Goal: Task Accomplishment & Management: Use online tool/utility

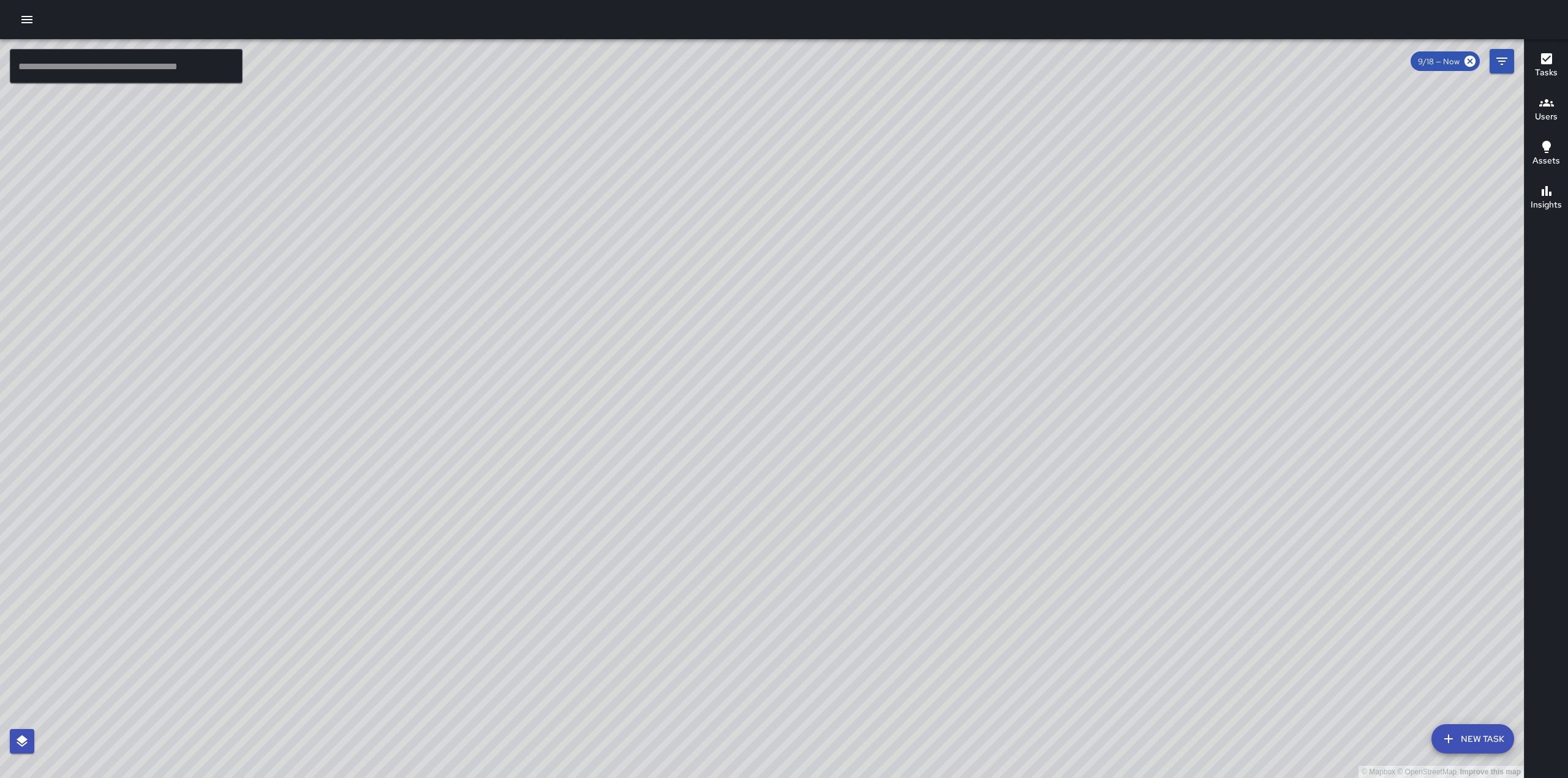
drag, startPoint x: 1163, startPoint y: 383, endPoint x: 1255, endPoint y: 303, distance: 121.9
click at [1255, 303] on div "© Mapbox © OpenStreetMap Improve this map" at bounding box center [762, 409] width 1524 height 739
drag, startPoint x: 719, startPoint y: 506, endPoint x: 853, endPoint y: 377, distance: 186.0
click at [853, 377] on div "© Mapbox © OpenStreetMap Improve this map" at bounding box center [762, 409] width 1524 height 739
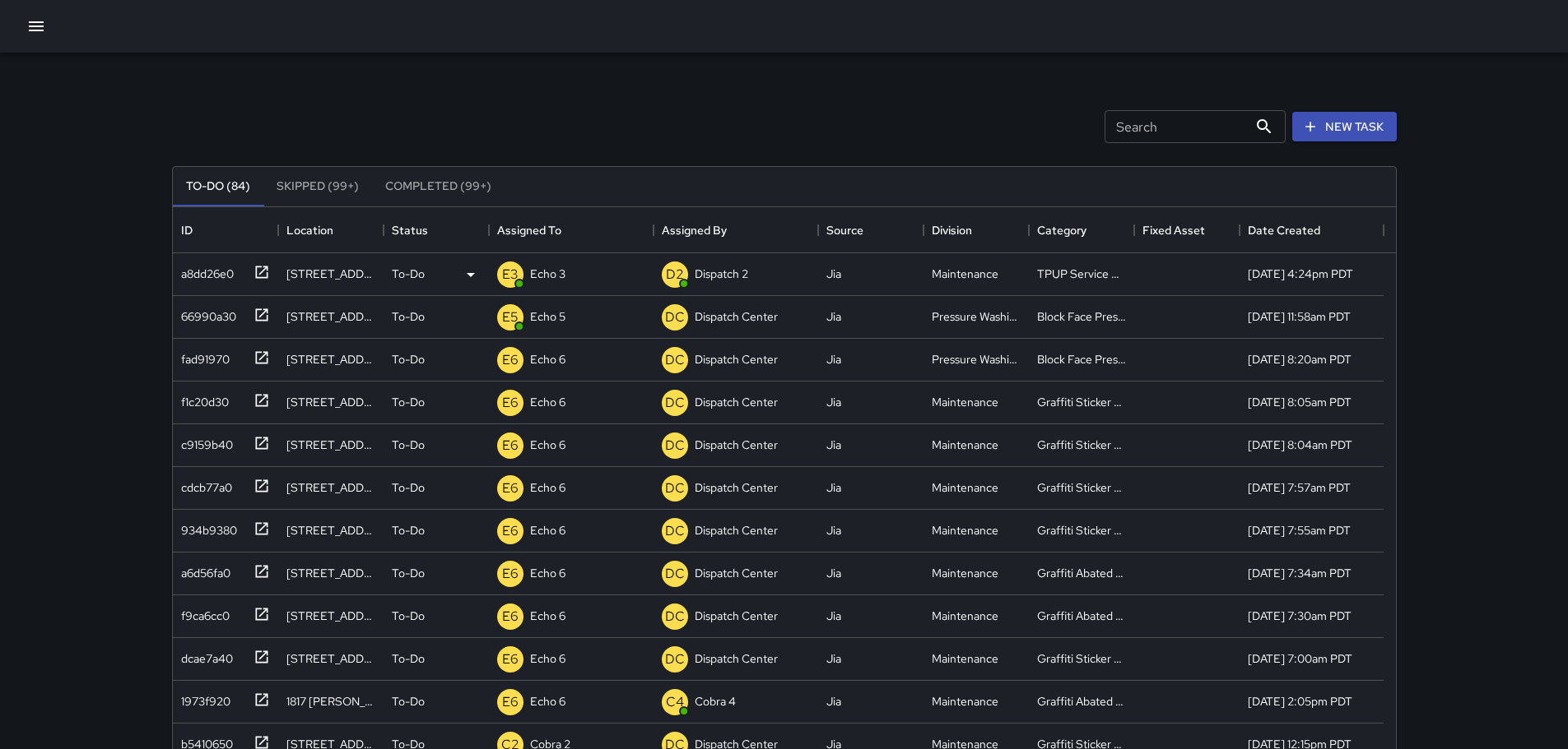
scroll to position [685, 1210]
click at [558, 268] on p "Dispatch 2" at bounding box center [556, 273] width 54 height 16
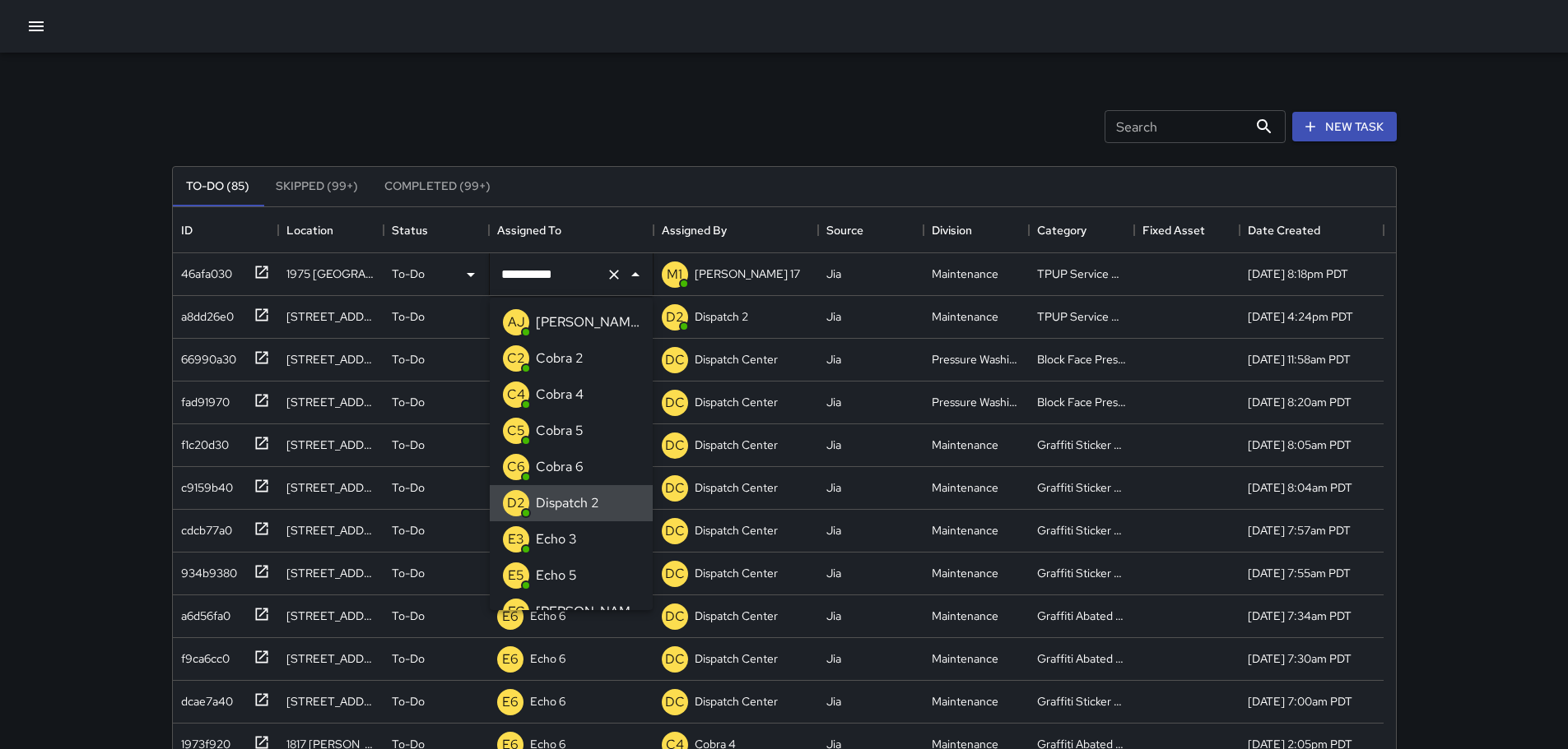
click at [613, 281] on icon "Clear" at bounding box center [613, 274] width 16 height 16
type input "***"
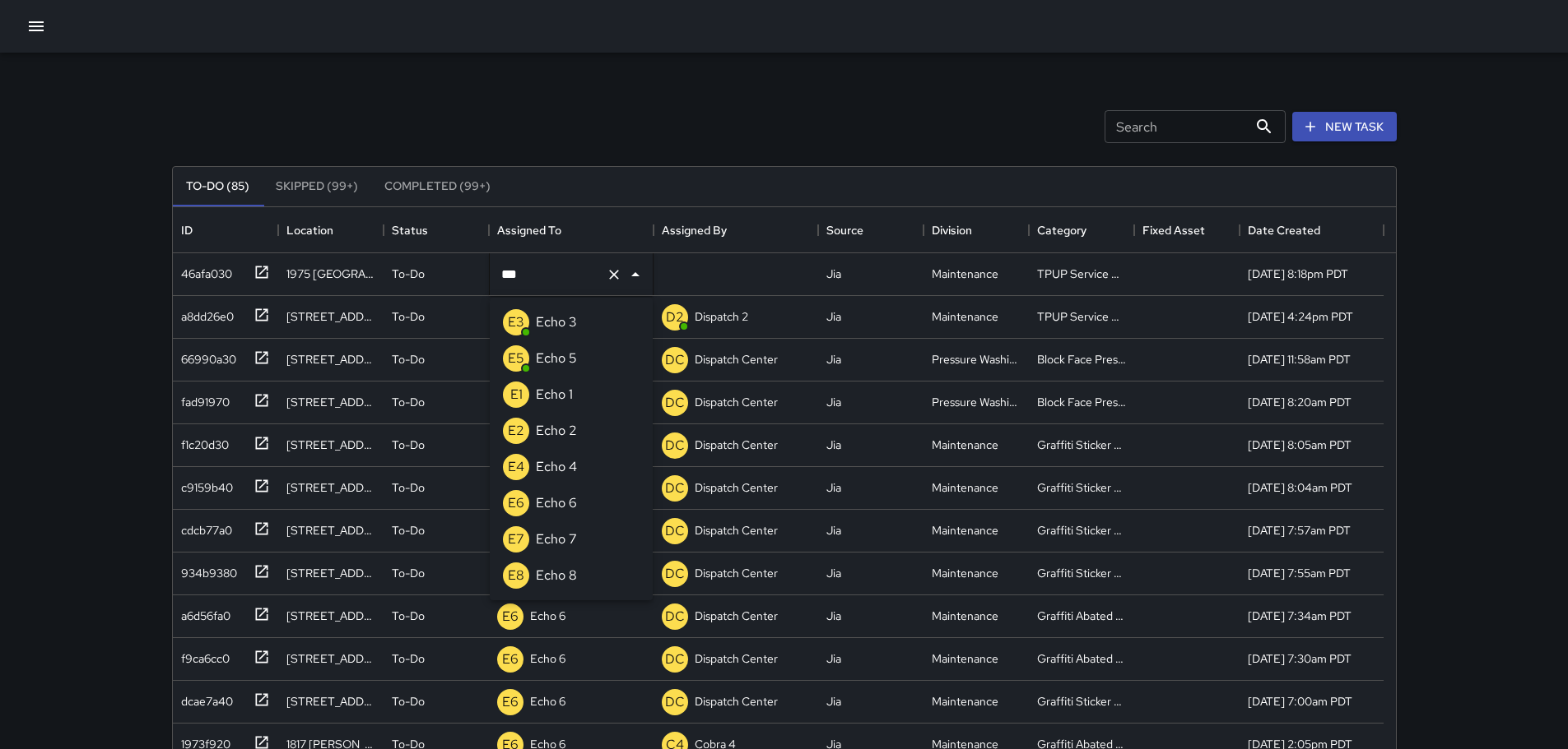
click at [578, 313] on div "Echo 3" at bounding box center [556, 322] width 47 height 26
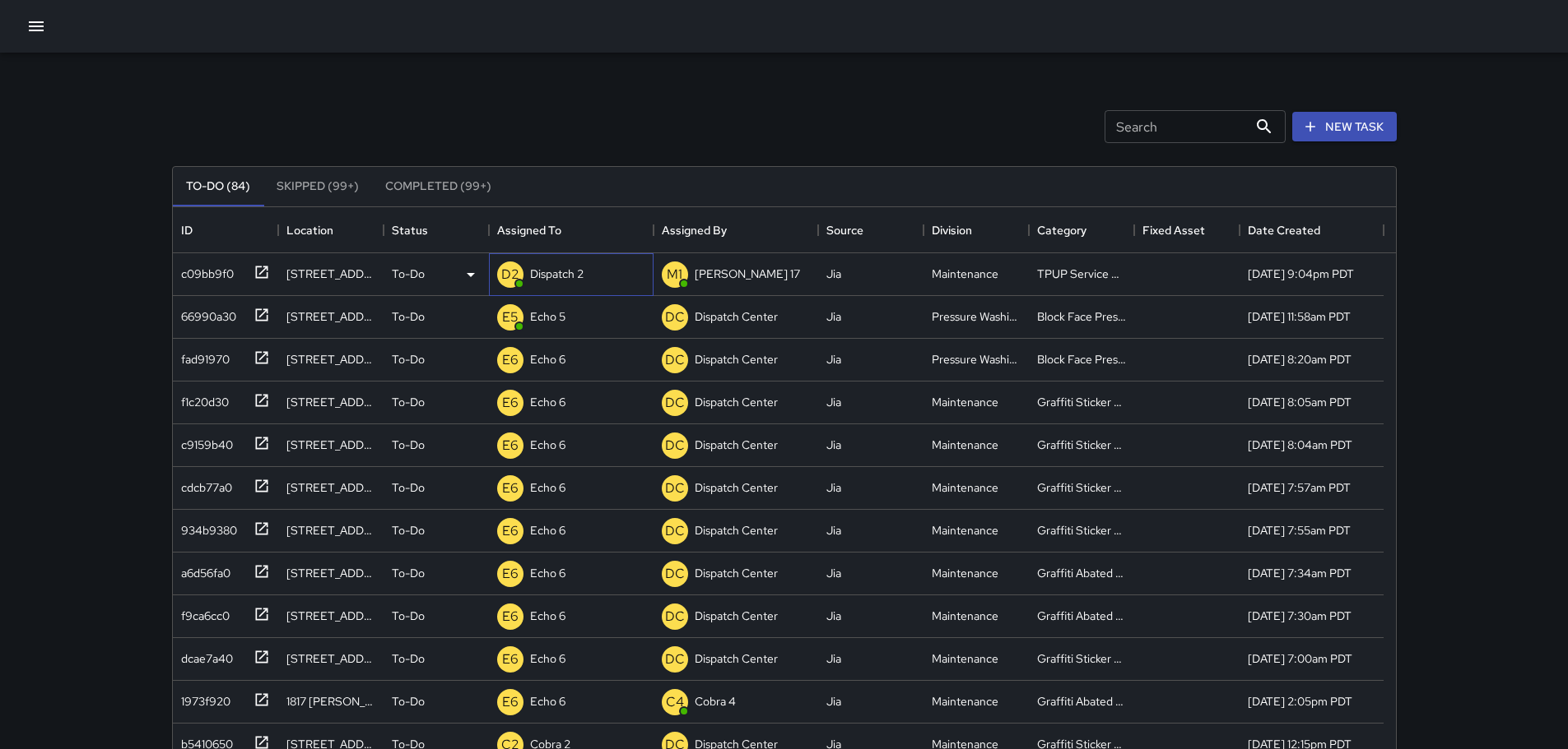
click at [575, 283] on div "Dispatch 2" at bounding box center [556, 273] width 60 height 23
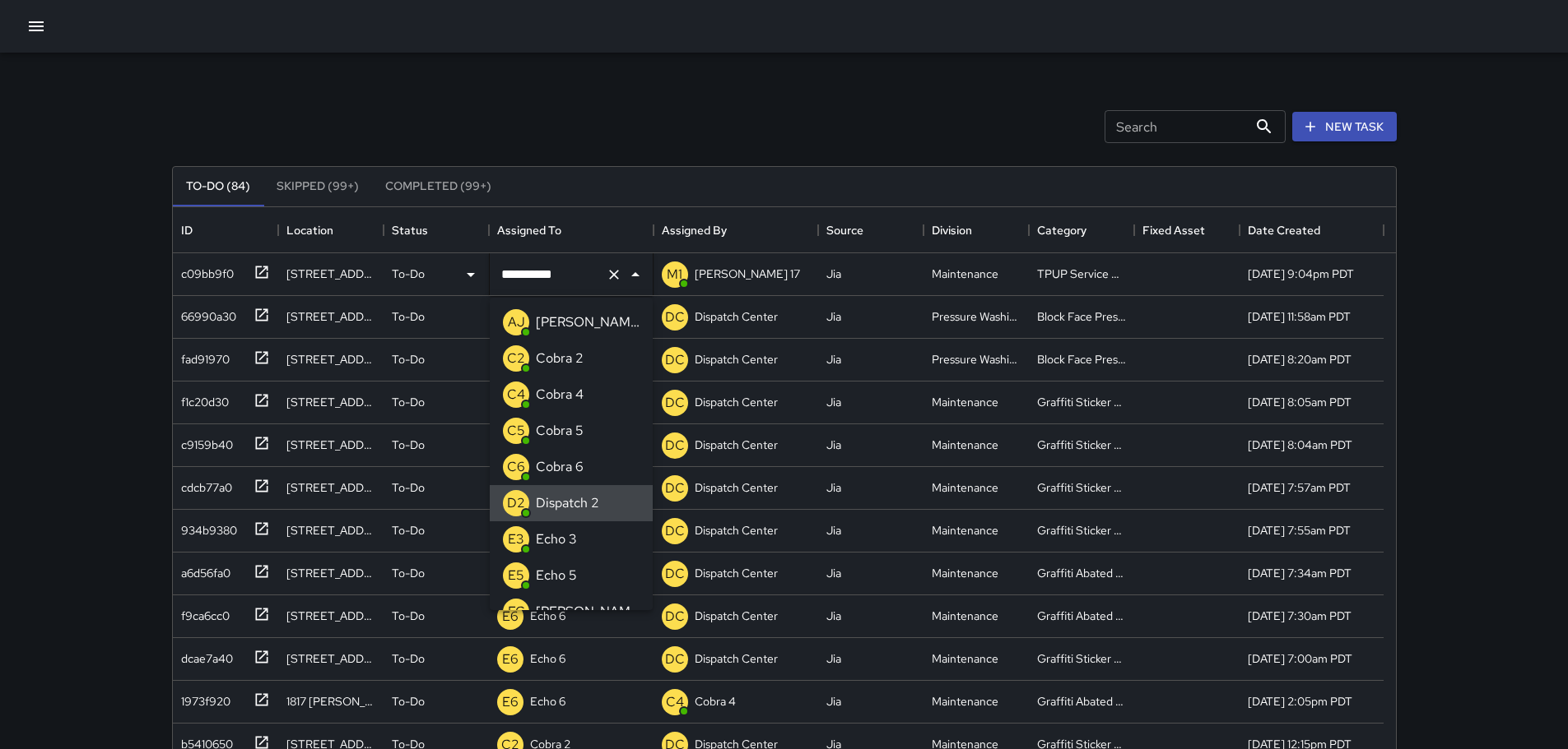
click at [608, 274] on icon "Clear" at bounding box center [613, 274] width 16 height 16
type input "***"
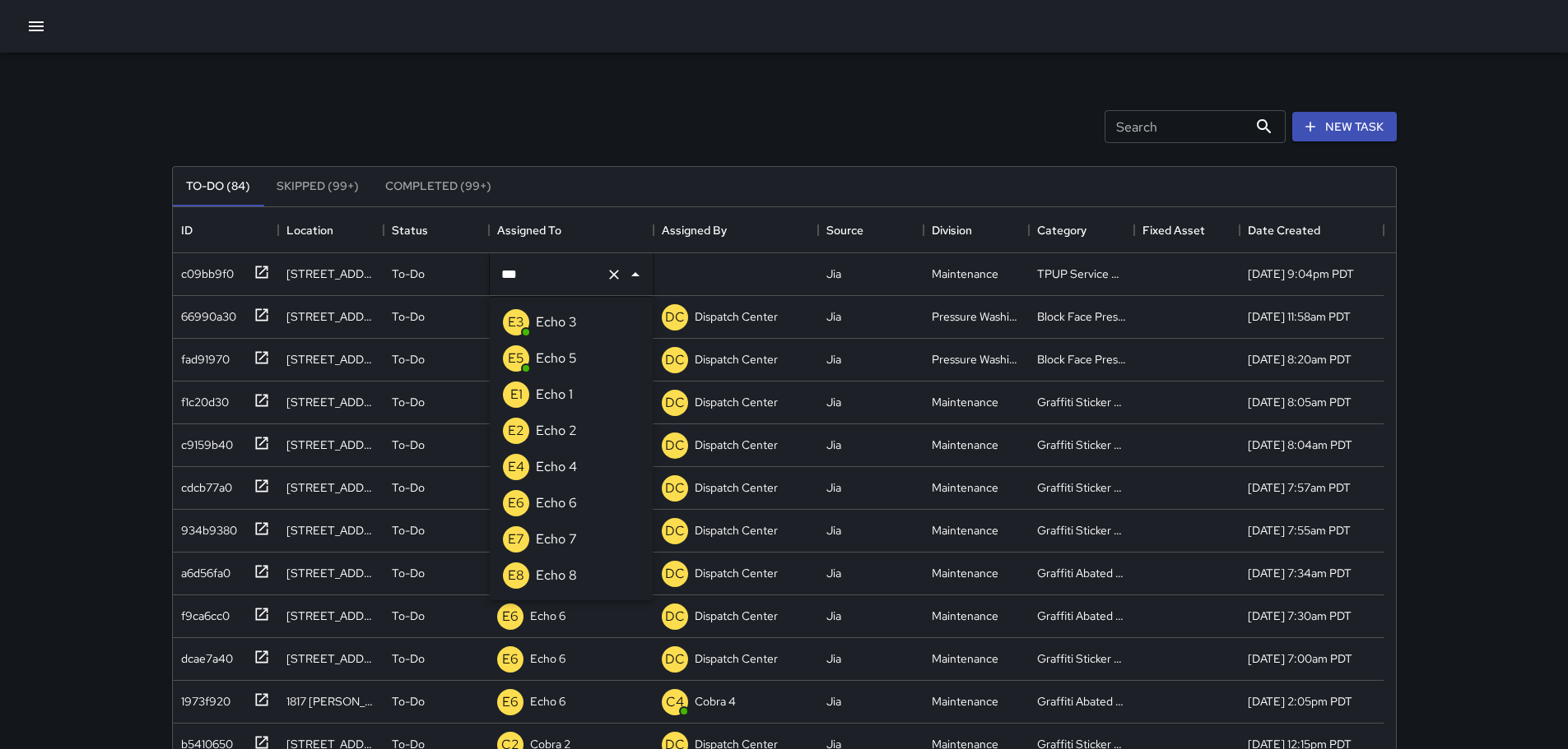
click at [607, 319] on li "E3 Echo 3" at bounding box center [571, 322] width 163 height 36
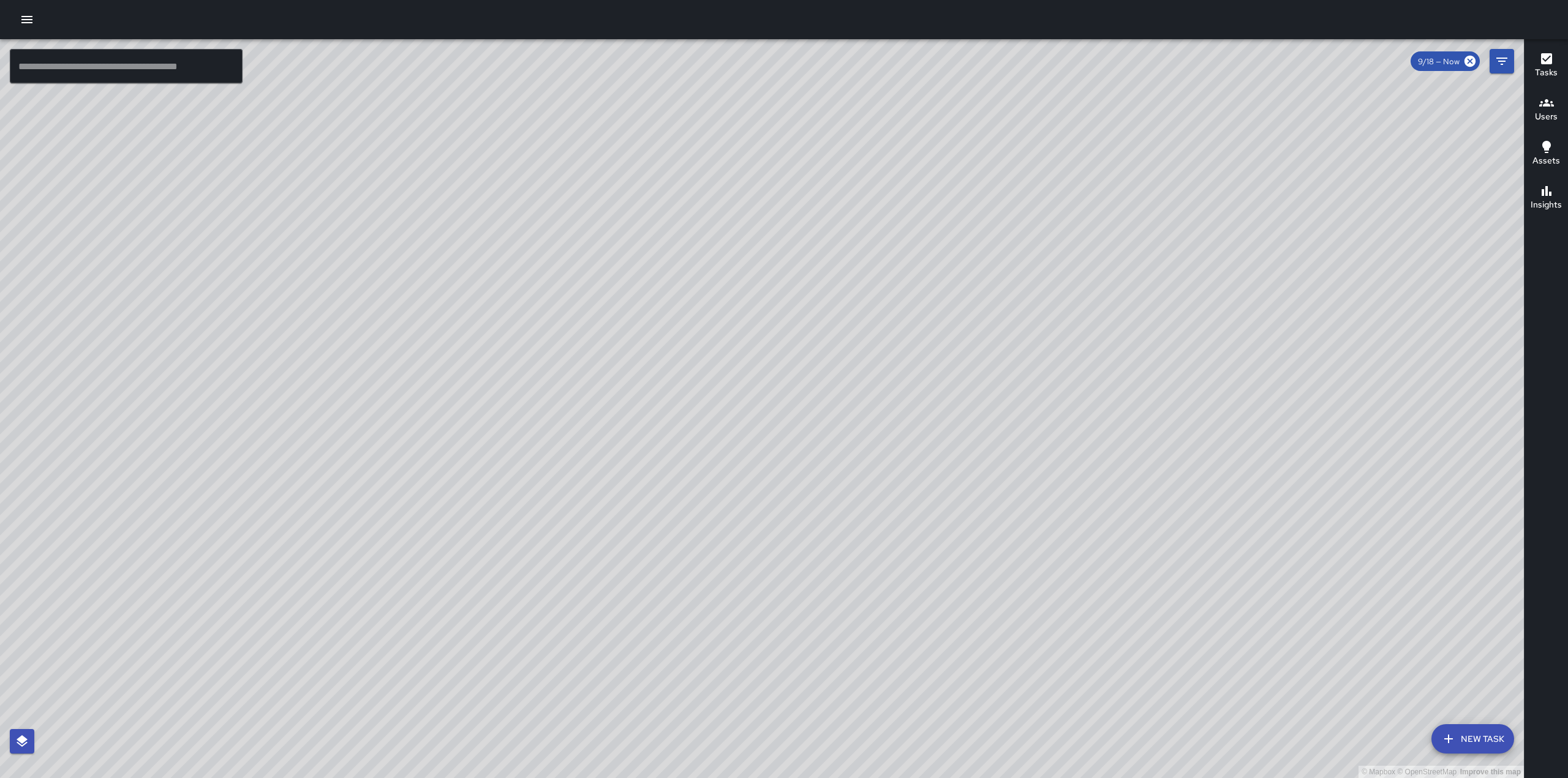
drag, startPoint x: 919, startPoint y: 230, endPoint x: 1004, endPoint y: 564, distance: 344.6
click at [1004, 564] on div "© Mapbox © OpenStreetMap Improve this map" at bounding box center [762, 409] width 1524 height 739
drag, startPoint x: 998, startPoint y: 360, endPoint x: 889, endPoint y: 669, distance: 327.7
click at [893, 670] on div "© Mapbox © OpenStreetMap Improve this map" at bounding box center [762, 409] width 1524 height 739
drag, startPoint x: 964, startPoint y: 531, endPoint x: 999, endPoint y: 70, distance: 462.3
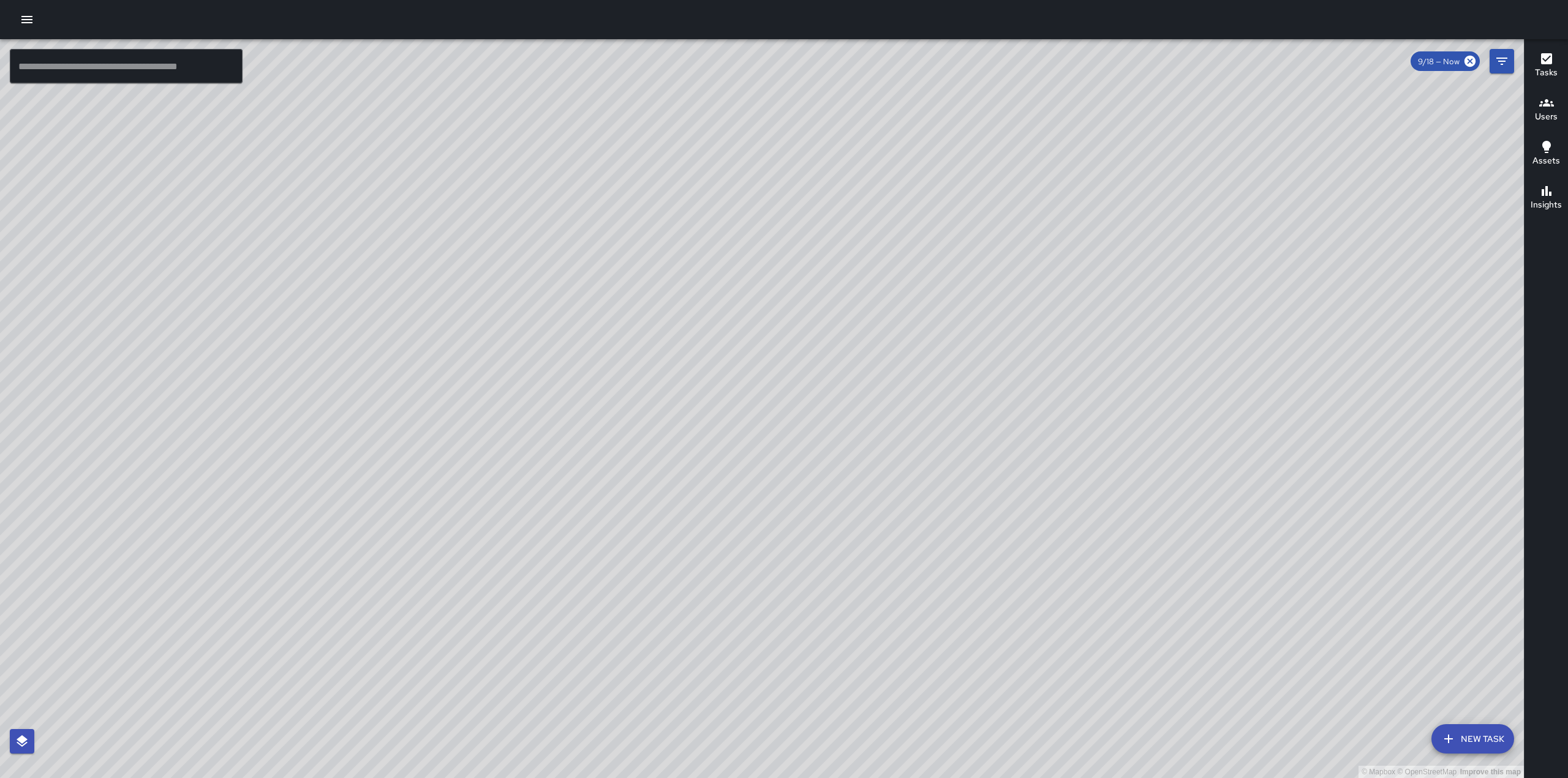
click at [999, 70] on div "© Mapbox © OpenStreetMap Improve this map" at bounding box center [762, 409] width 1524 height 739
drag, startPoint x: 874, startPoint y: 463, endPoint x: 983, endPoint y: 289, distance: 205.3
click at [990, 285] on div "© Mapbox © OpenStreetMap Improve this map" at bounding box center [762, 409] width 1524 height 739
drag, startPoint x: 886, startPoint y: 436, endPoint x: 983, endPoint y: 227, distance: 230.4
click at [983, 227] on div "© Mapbox © OpenStreetMap Improve this map" at bounding box center [762, 409] width 1524 height 739
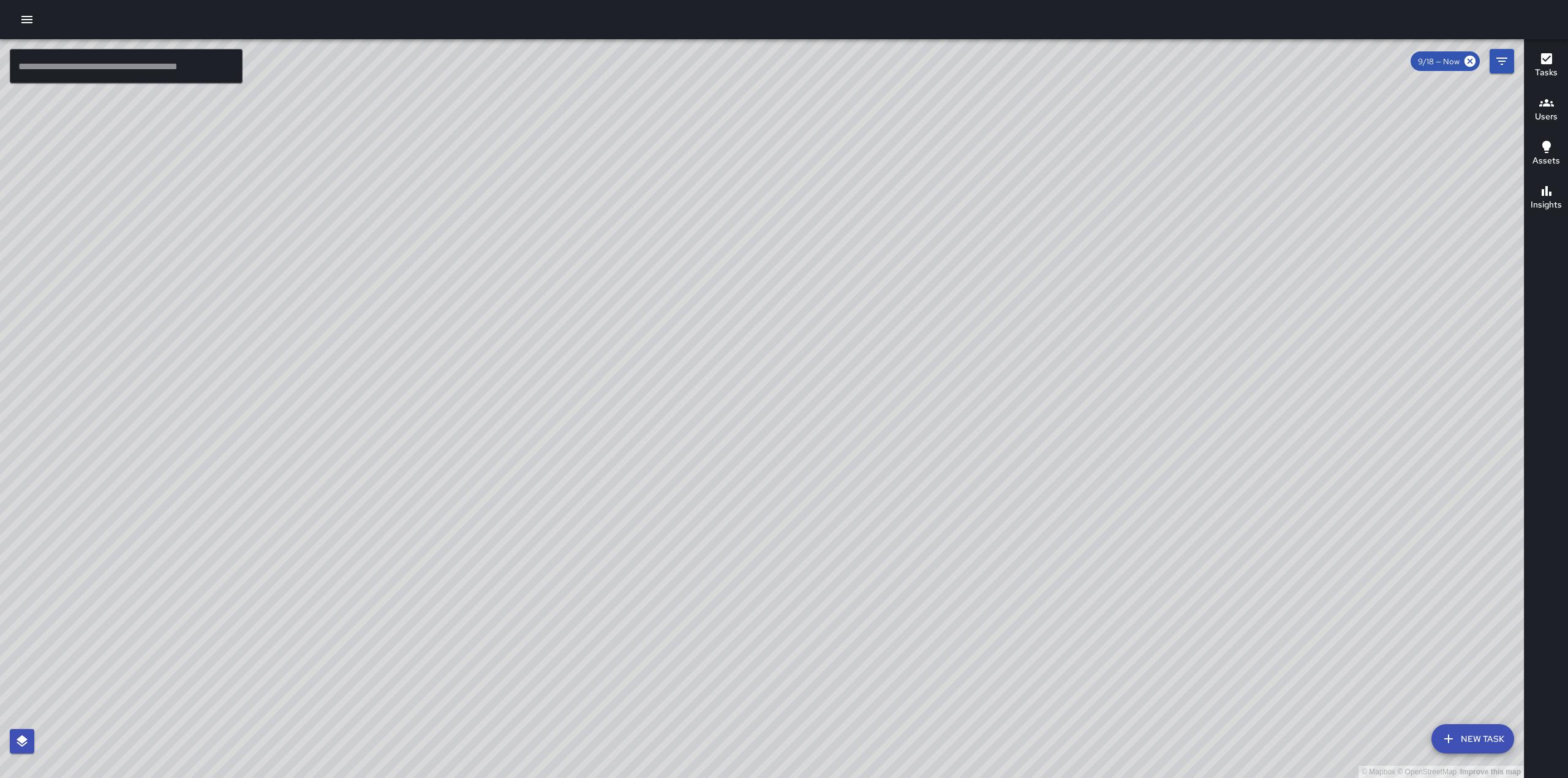
drag, startPoint x: 999, startPoint y: 125, endPoint x: 1042, endPoint y: 247, distance: 129.4
click at [1042, 247] on div "© Mapbox © OpenStreetMap Improve this map" at bounding box center [762, 409] width 1524 height 739
drag, startPoint x: 941, startPoint y: 498, endPoint x: 946, endPoint y: 352, distance: 146.1
click at [946, 352] on div "© Mapbox © OpenStreetMap Improve this map" at bounding box center [762, 409] width 1524 height 739
drag, startPoint x: 986, startPoint y: 317, endPoint x: 895, endPoint y: 470, distance: 178.0
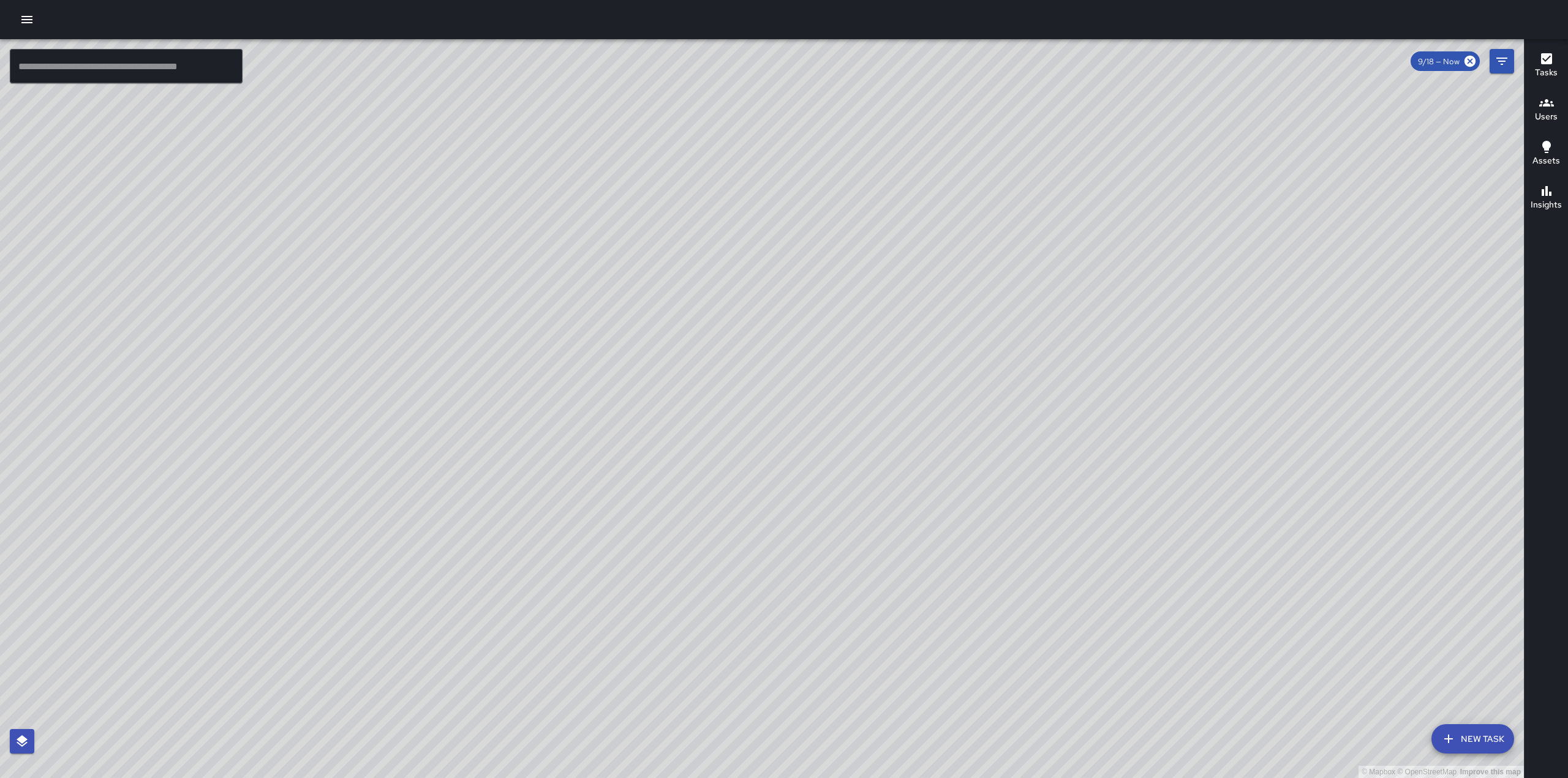
click at [895, 470] on div "© Mapbox © OpenStreetMap Improve this map" at bounding box center [762, 409] width 1524 height 739
drag, startPoint x: 1187, startPoint y: 652, endPoint x: 1136, endPoint y: 543, distance: 120.3
click at [1136, 543] on div "© Mapbox © OpenStreetMap Improve this map" at bounding box center [762, 409] width 1524 height 739
drag, startPoint x: 787, startPoint y: 446, endPoint x: 847, endPoint y: 458, distance: 61.2
click at [848, 464] on div "© Mapbox © OpenStreetMap Improve this map" at bounding box center [762, 409] width 1524 height 739
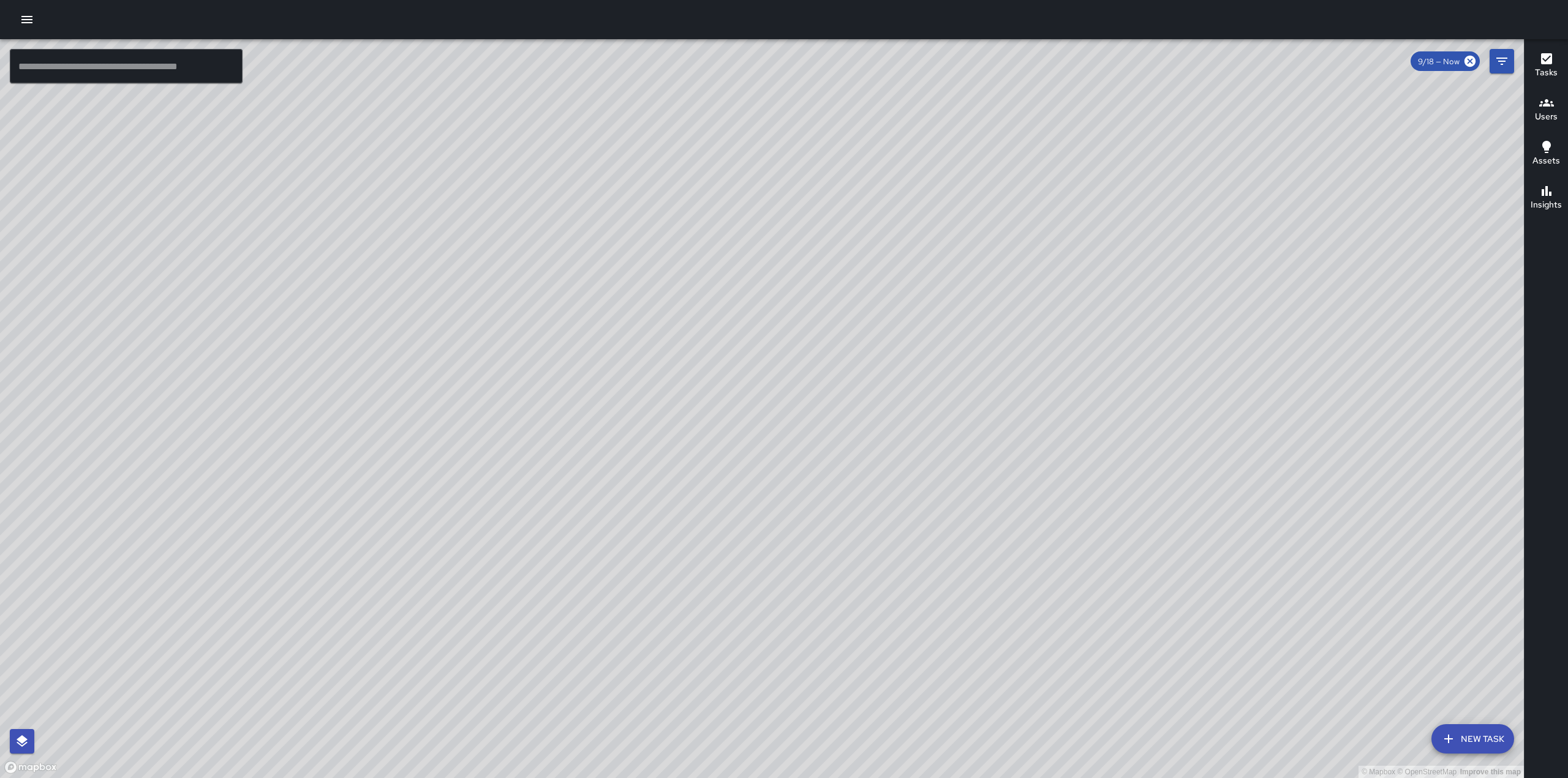
drag, startPoint x: 806, startPoint y: 495, endPoint x: 891, endPoint y: 296, distance: 216.4
click at [891, 296] on div "© Mapbox © OpenStreetMap Improve this map" at bounding box center [762, 409] width 1524 height 739
drag, startPoint x: 722, startPoint y: 550, endPoint x: 742, endPoint y: 449, distance: 103.0
click at [742, 453] on div "© Mapbox © OpenStreetMap Improve this map" at bounding box center [762, 409] width 1524 height 739
drag, startPoint x: 622, startPoint y: 529, endPoint x: 802, endPoint y: 299, distance: 292.1
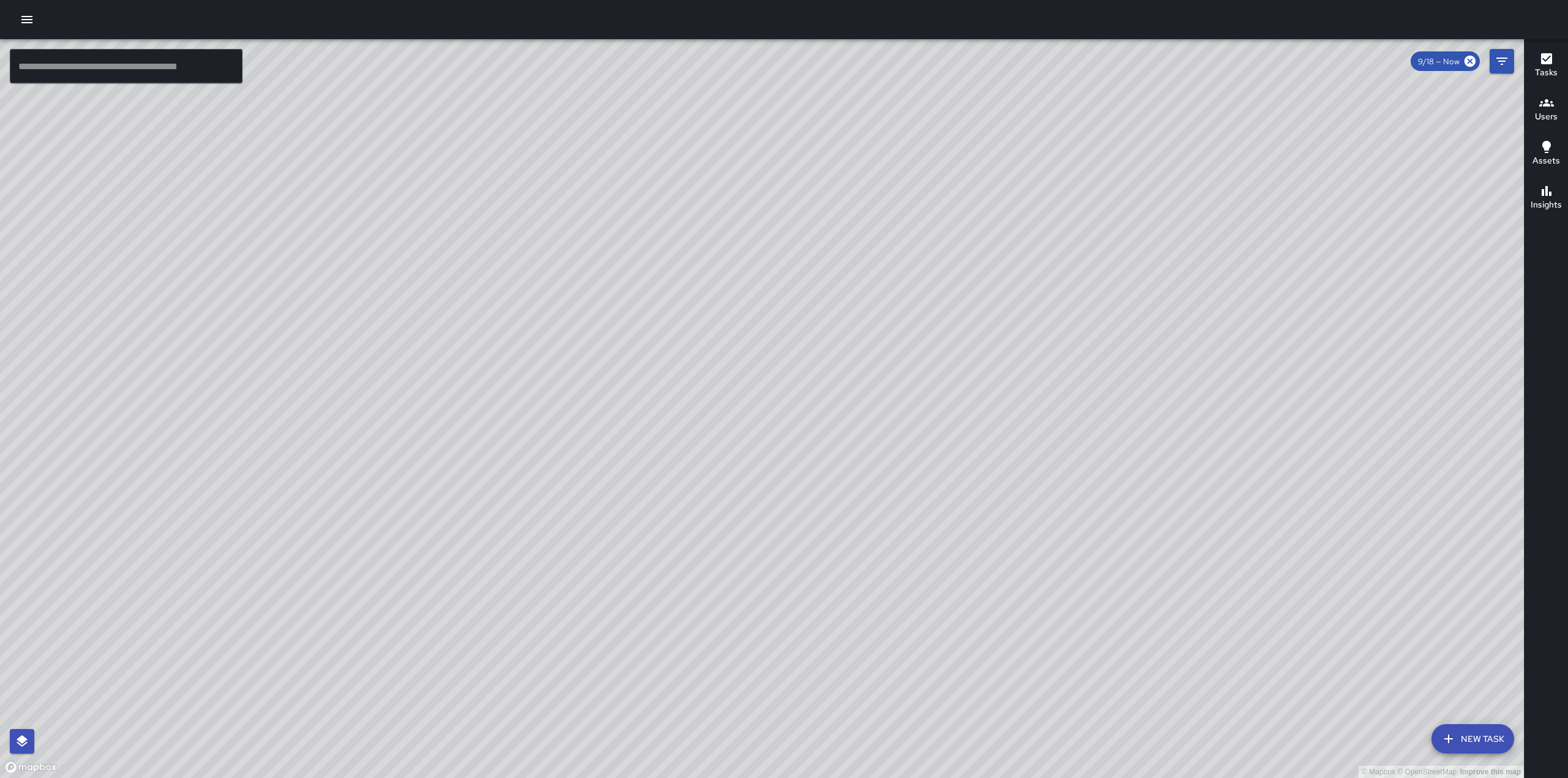
click at [801, 299] on div "© Mapbox © OpenStreetMap Improve this map" at bounding box center [762, 409] width 1524 height 739
drag, startPoint x: 649, startPoint y: 239, endPoint x: 665, endPoint y: 629, distance: 390.3
click at [660, 637] on div "© Mapbox © OpenStreetMap Improve this map" at bounding box center [762, 409] width 1524 height 739
drag, startPoint x: 1234, startPoint y: 244, endPoint x: 1186, endPoint y: 332, distance: 100.2
click at [1186, 332] on div "© Mapbox © OpenStreetMap Improve this map" at bounding box center [762, 409] width 1524 height 739
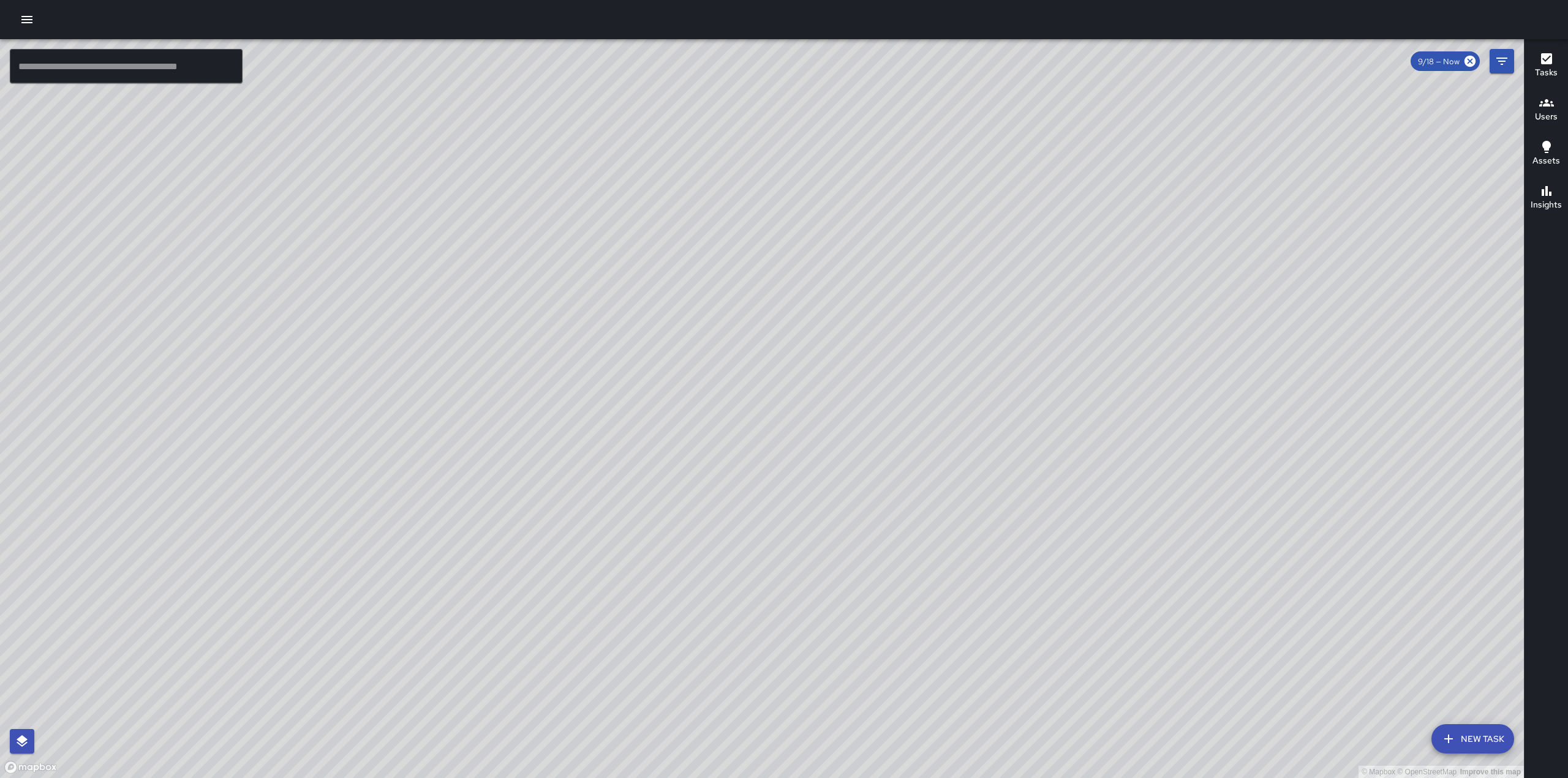
drag, startPoint x: 1214, startPoint y: 255, endPoint x: 1196, endPoint y: 301, distance: 49.4
click at [1196, 301] on div "© Mapbox © OpenStreetMap Improve this map" at bounding box center [762, 409] width 1524 height 739
drag, startPoint x: 889, startPoint y: 116, endPoint x: 684, endPoint y: 667, distance: 587.9
click at [684, 667] on div "© Mapbox © OpenStreetMap Improve this map" at bounding box center [762, 409] width 1524 height 739
drag, startPoint x: 892, startPoint y: 180, endPoint x: 855, endPoint y: 436, distance: 258.7
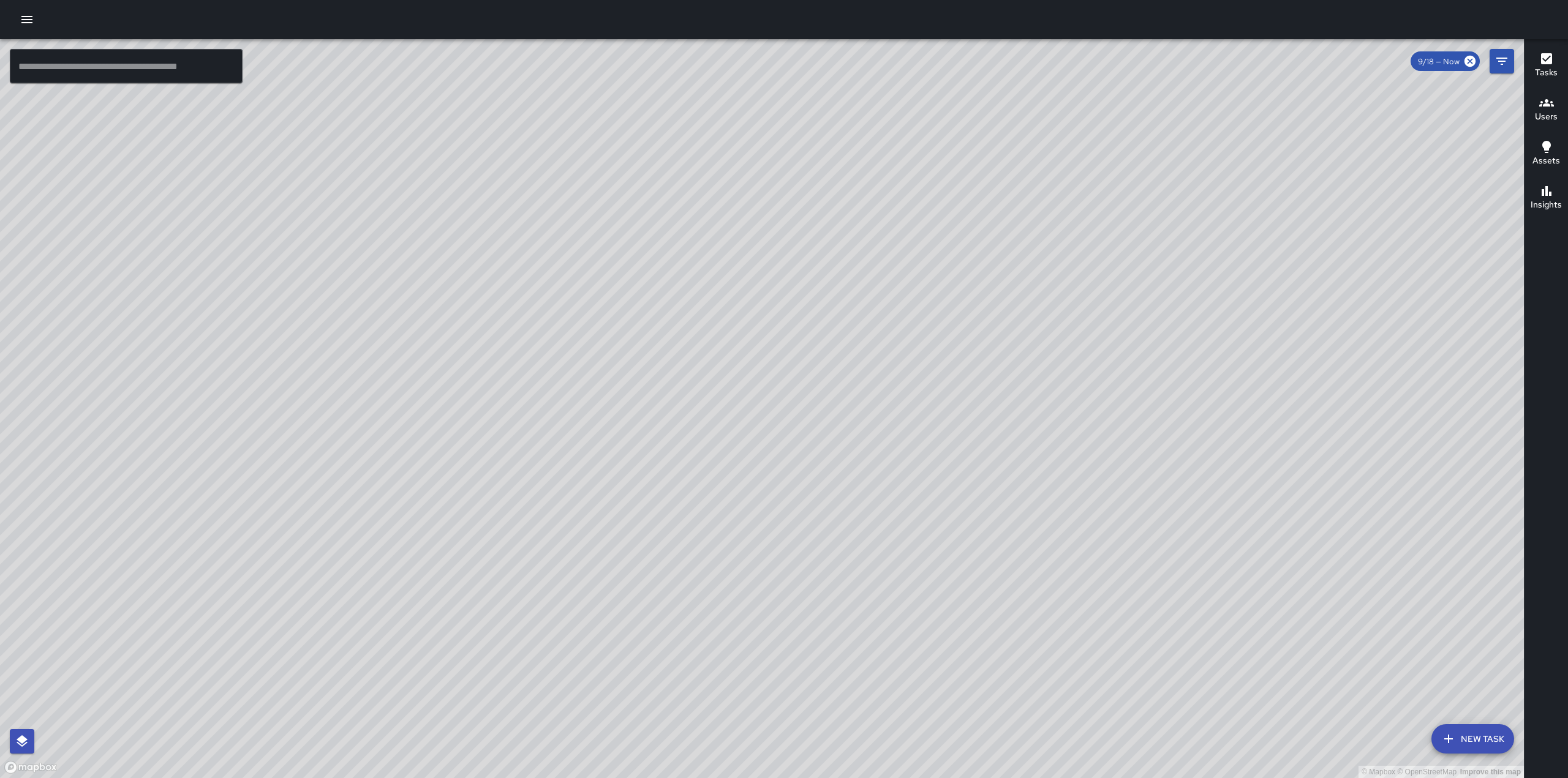
click at [855, 436] on div "© Mapbox © OpenStreetMap Improve this map" at bounding box center [762, 409] width 1524 height 739
click at [22, 24] on icon "button" at bounding box center [27, 19] width 15 height 15
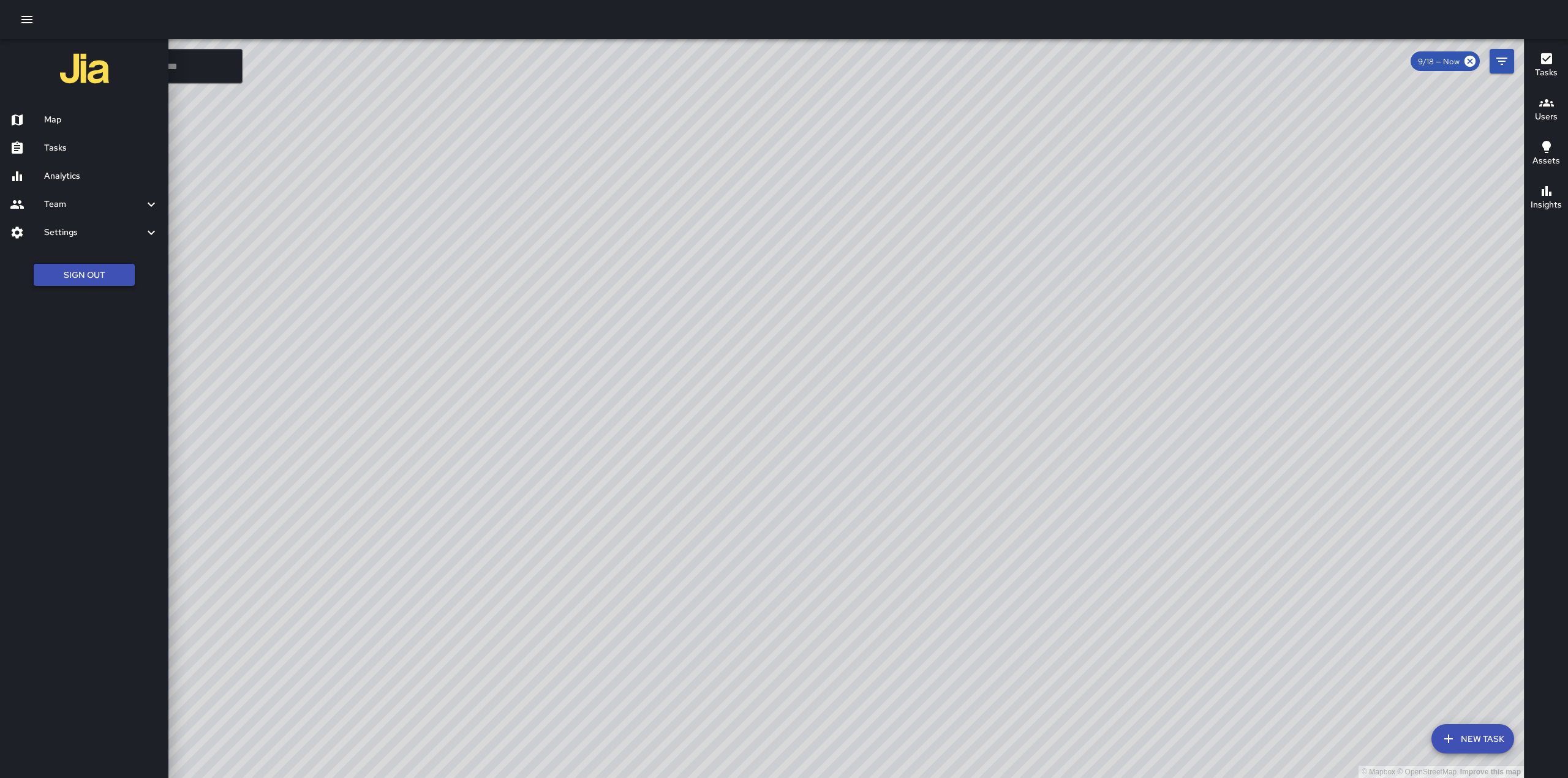
drag, startPoint x: 67, startPoint y: 279, endPoint x: 60, endPoint y: 280, distance: 7.1
click at [61, 280] on button "Sign Out" at bounding box center [84, 275] width 101 height 23
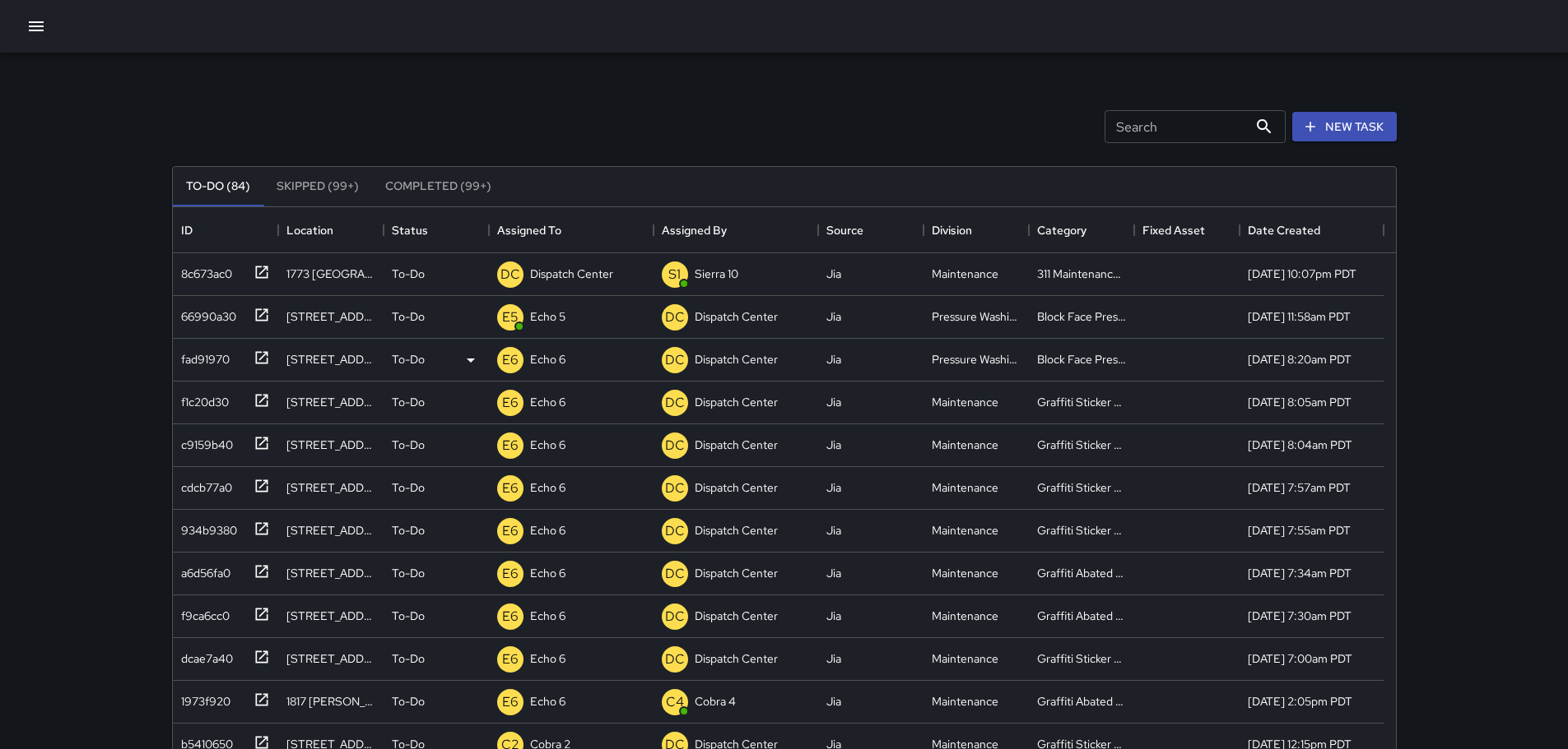
scroll to position [685, 1210]
click at [266, 268] on icon at bounding box center [261, 271] width 12 height 12
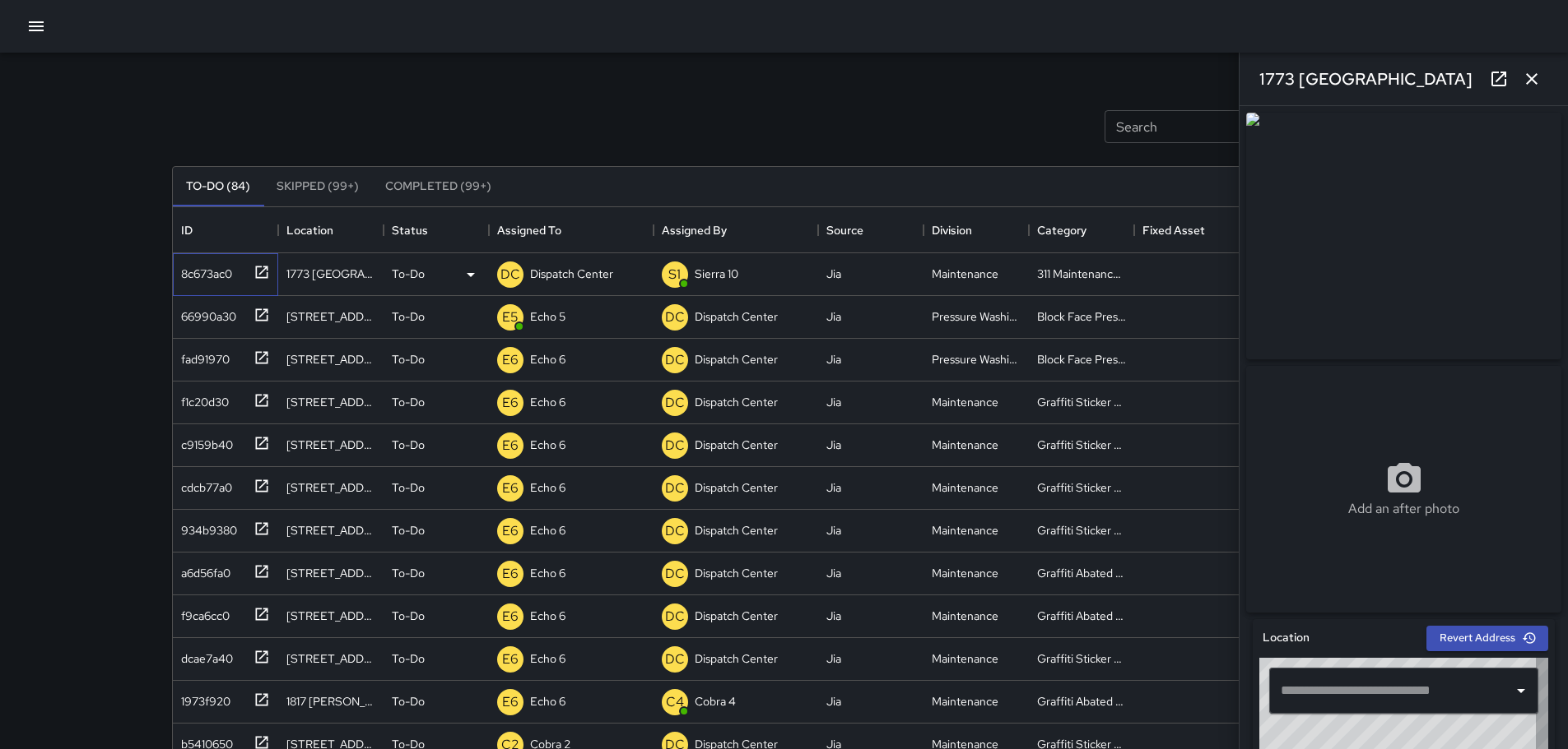
type input "**********"
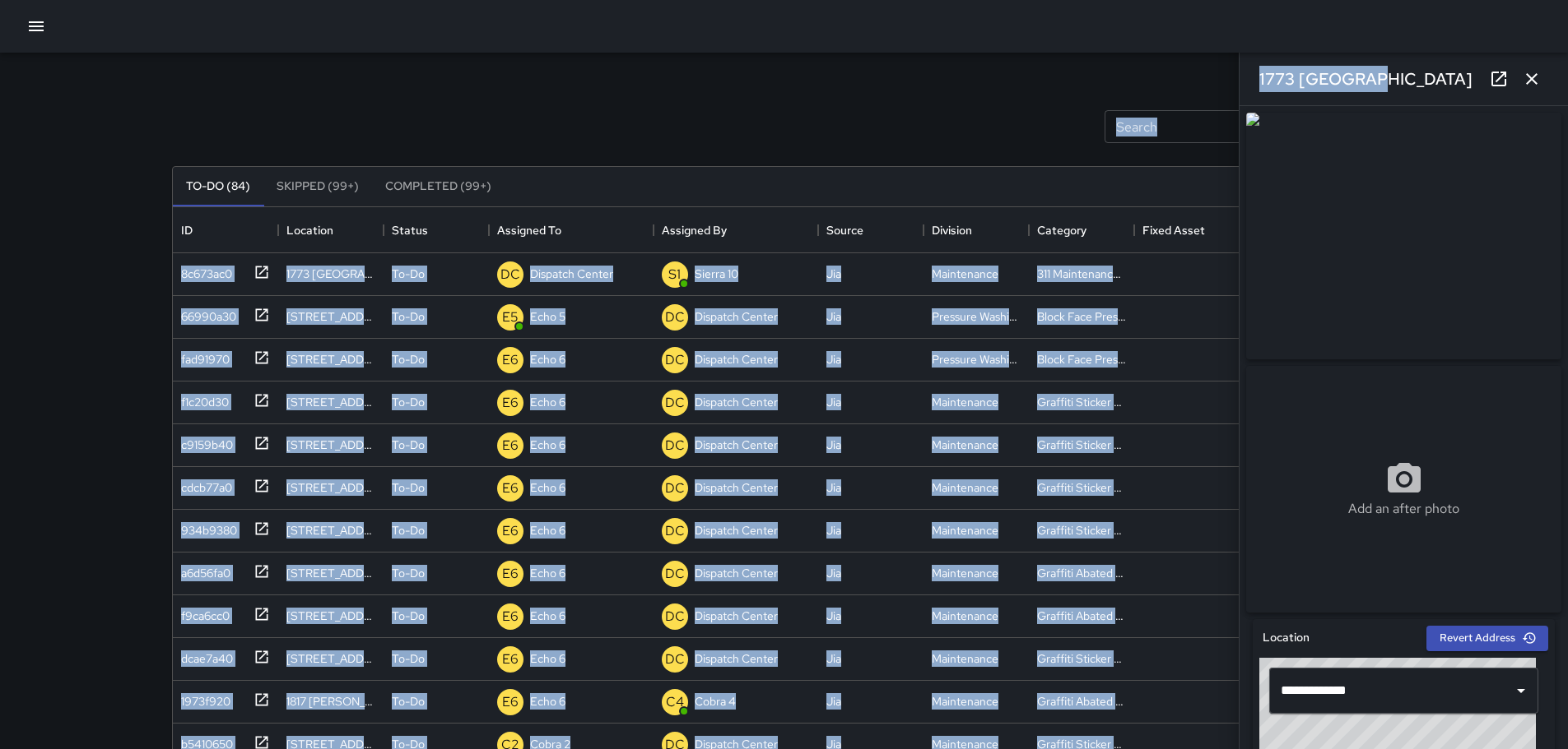
drag, startPoint x: 1401, startPoint y: 78, endPoint x: 1232, endPoint y: 79, distance: 169.0
click at [1232, 79] on div "Search Search New Task To-Do (84) Skipped (99+) Completed (99+) ID Location Sta…" at bounding box center [784, 513] width 1264 height 919
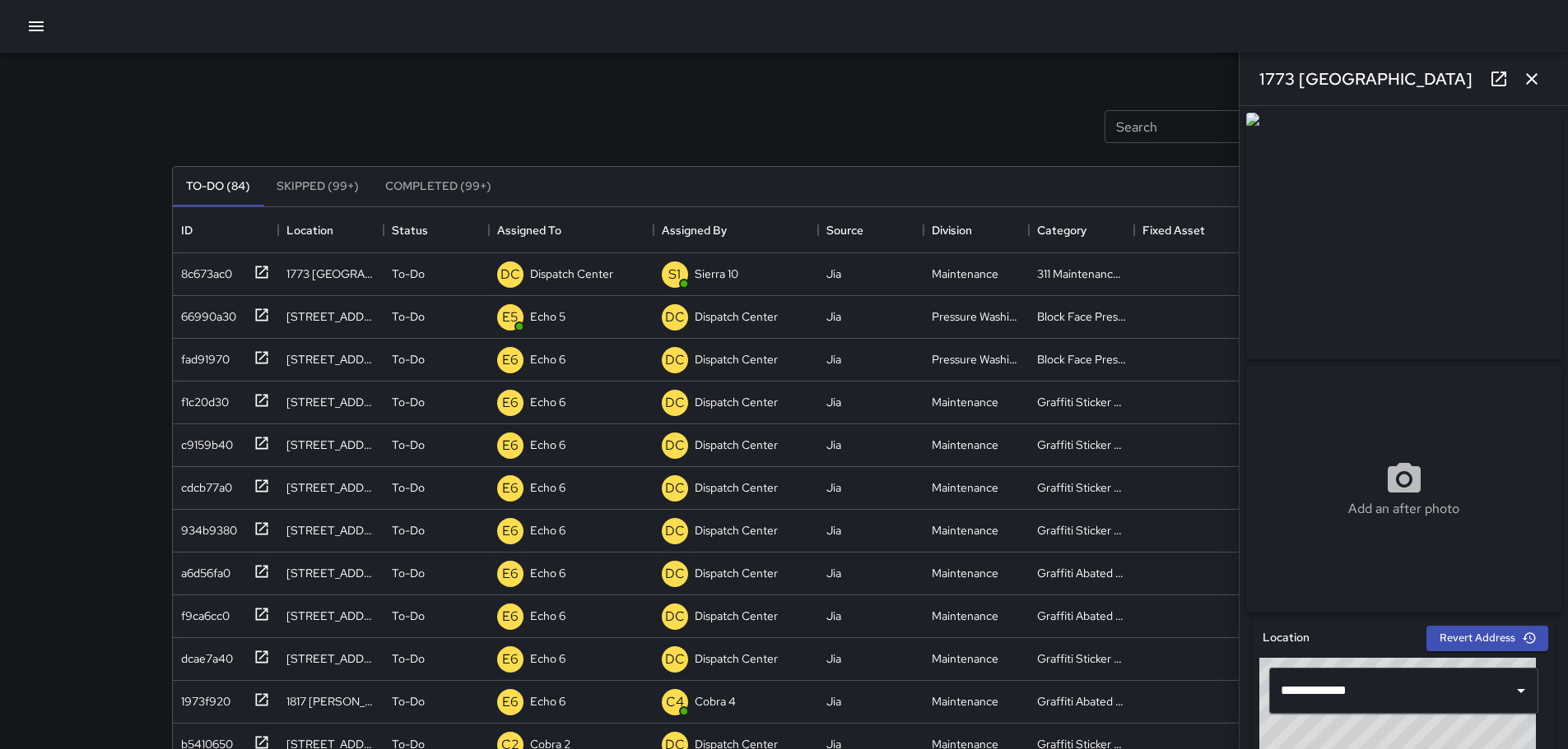
click at [1084, 54] on div "Search Search New Task To-Do (84) Skipped (99+) Completed (99+) ID Location Sta…" at bounding box center [784, 513] width 1264 height 919
drag, startPoint x: 1382, startPoint y: 76, endPoint x: 1260, endPoint y: 78, distance: 122.0
click at [1260, 78] on div "1773 Broadway" at bounding box center [1403, 79] width 328 height 53
copy h6 "1773 Broadway"
type input "**********"
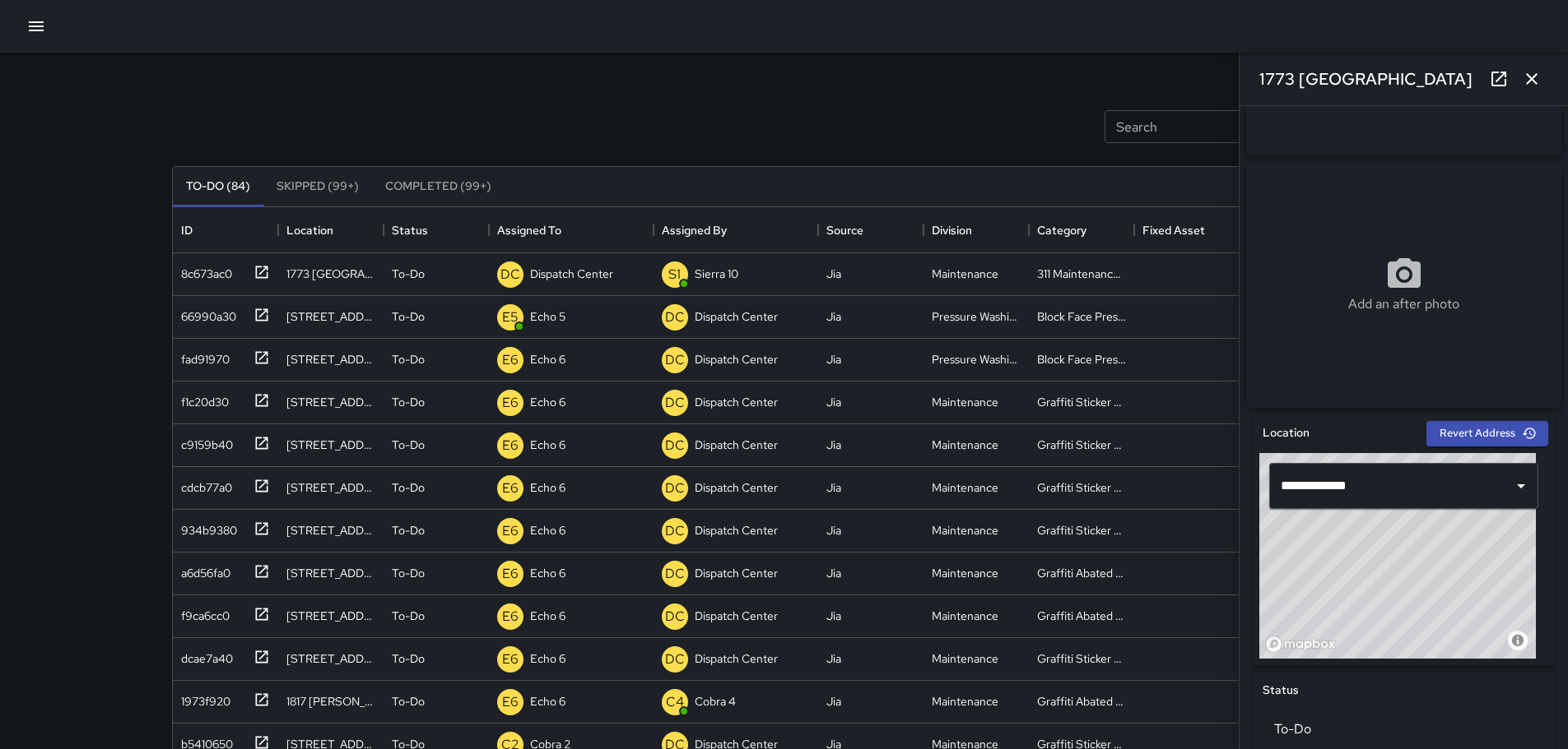
scroll to position [0, 0]
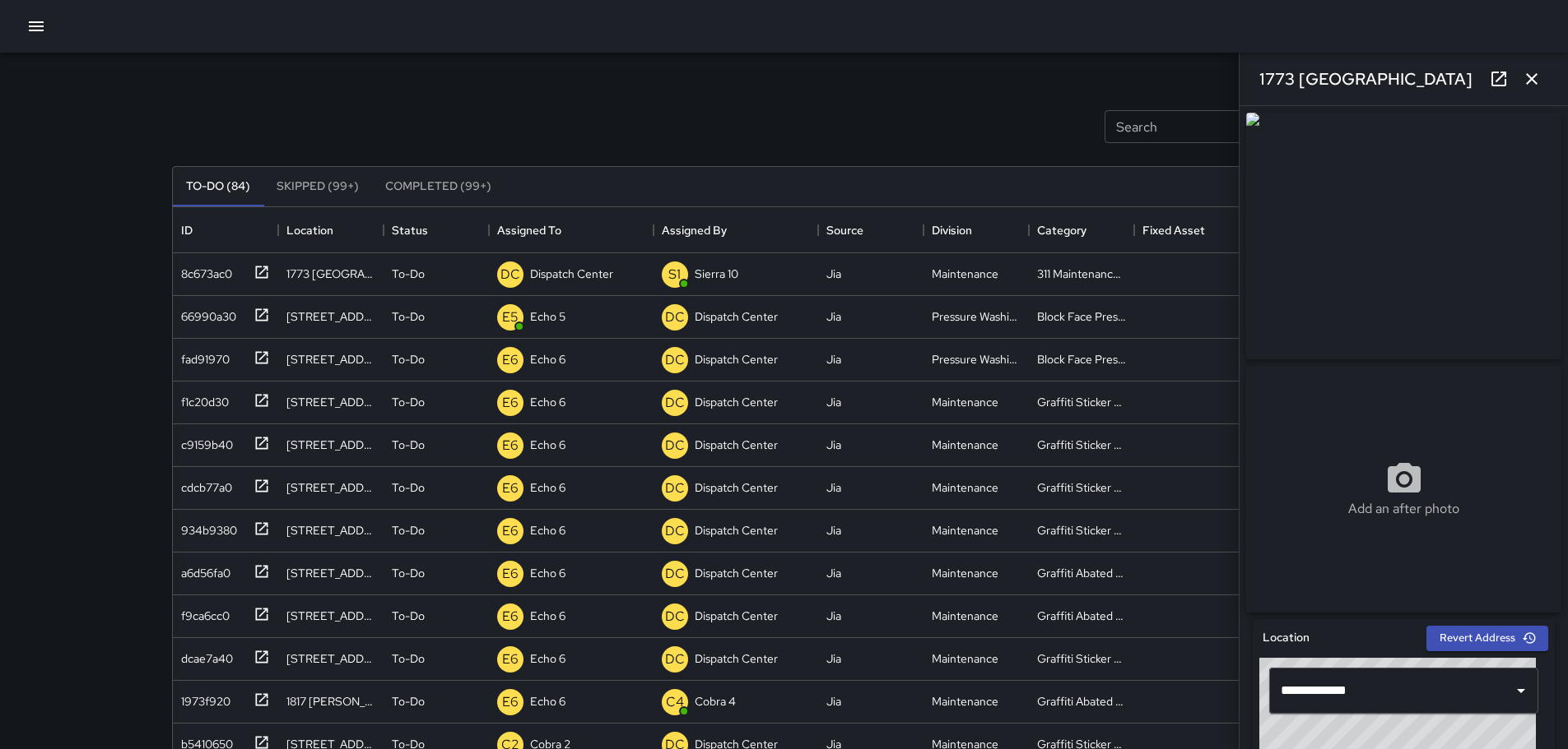
click at [1503, 73] on icon at bounding box center [1499, 79] width 15 height 15
click at [1542, 87] on button "button" at bounding box center [1531, 78] width 33 height 33
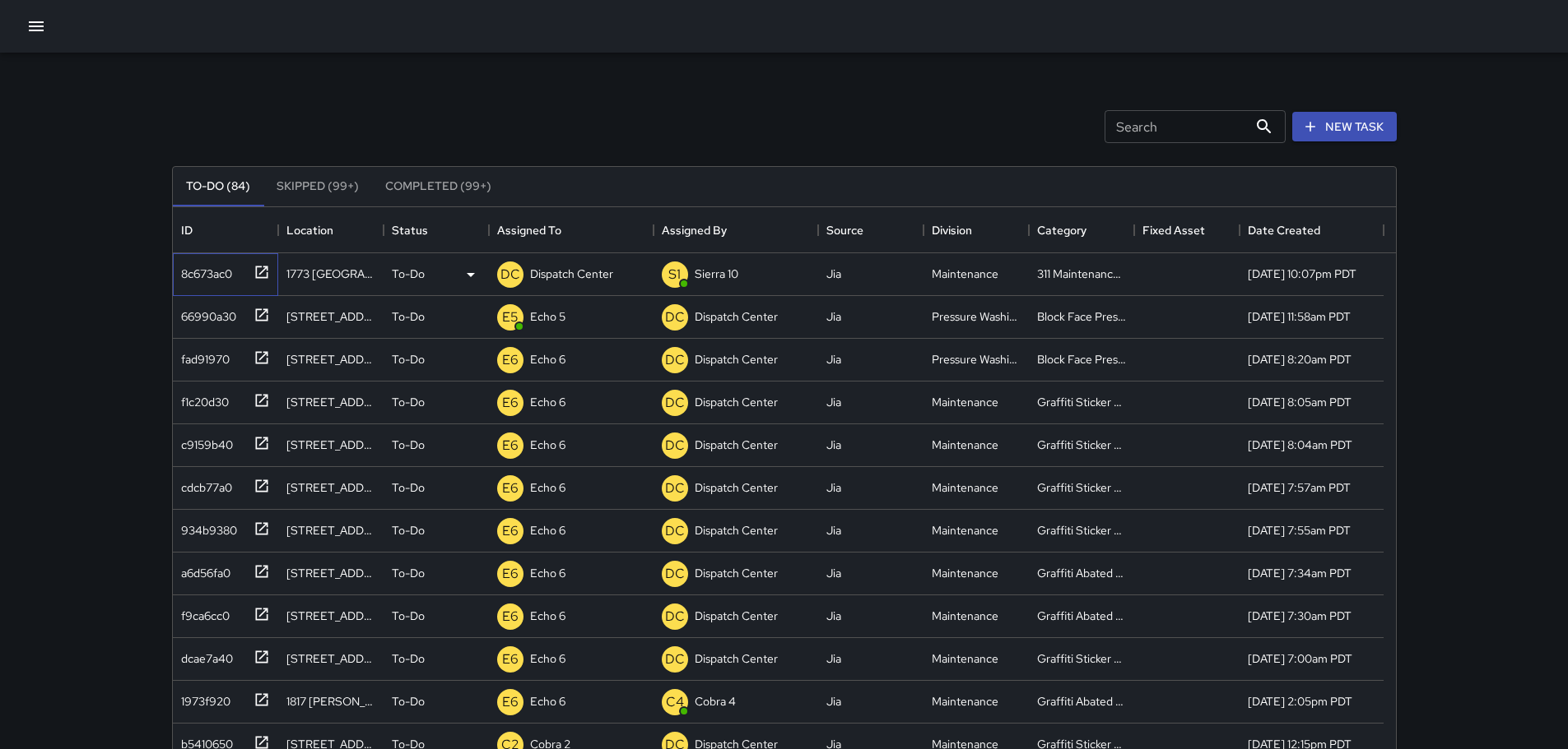
click at [257, 270] on icon at bounding box center [261, 271] width 16 height 16
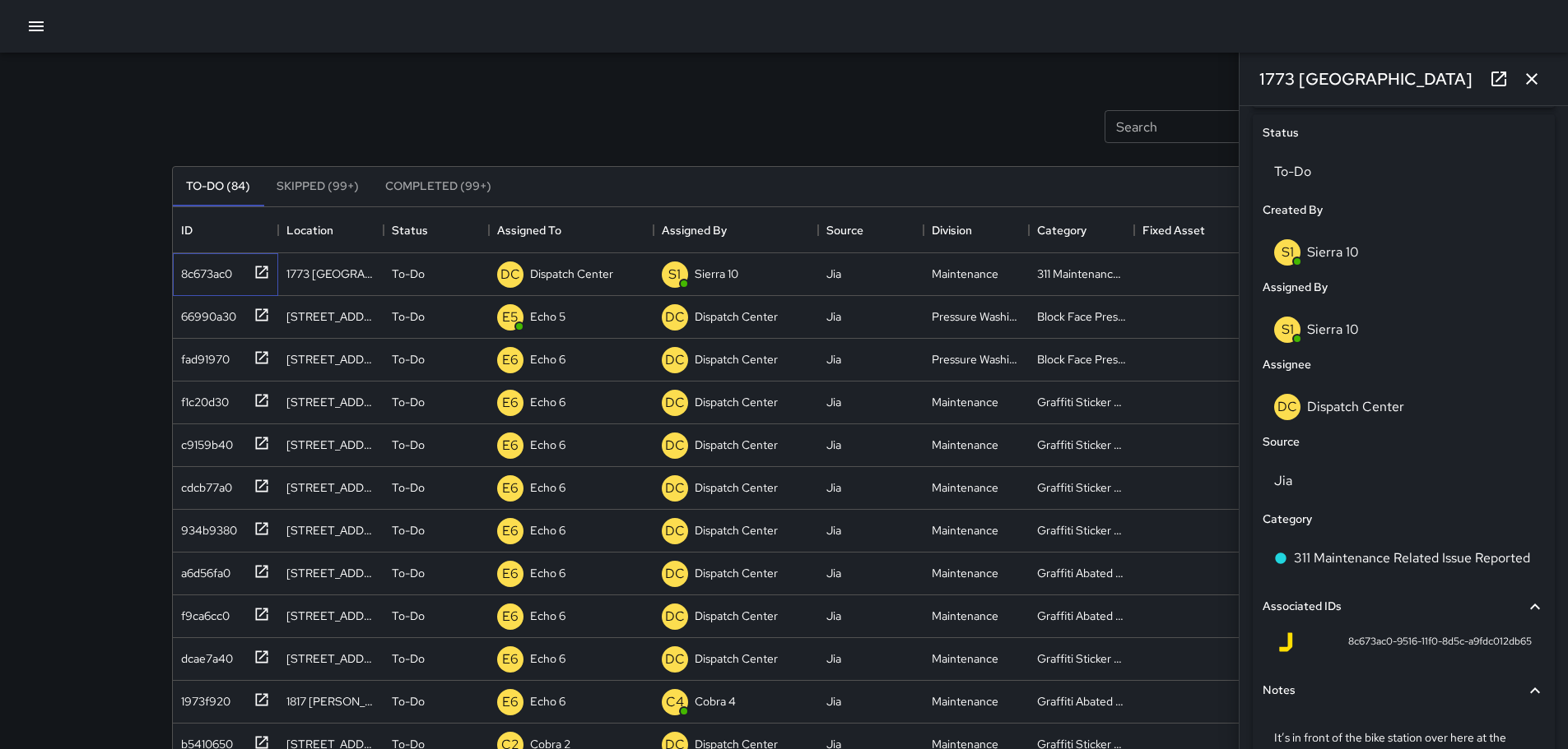
scroll to position [786, 0]
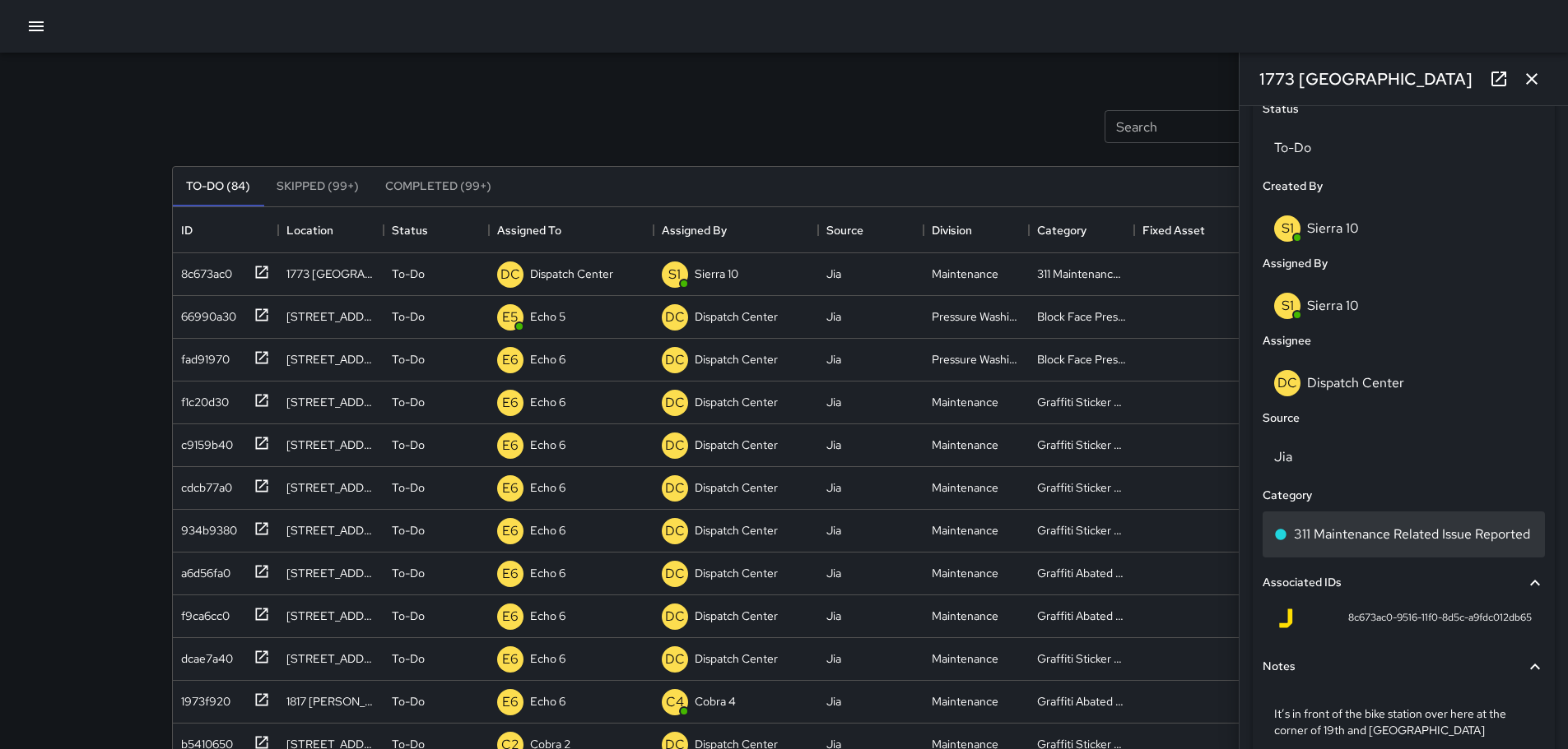
click at [1413, 545] on p "311 Maintenance Related Issue Reported" at bounding box center [1412, 534] width 237 height 20
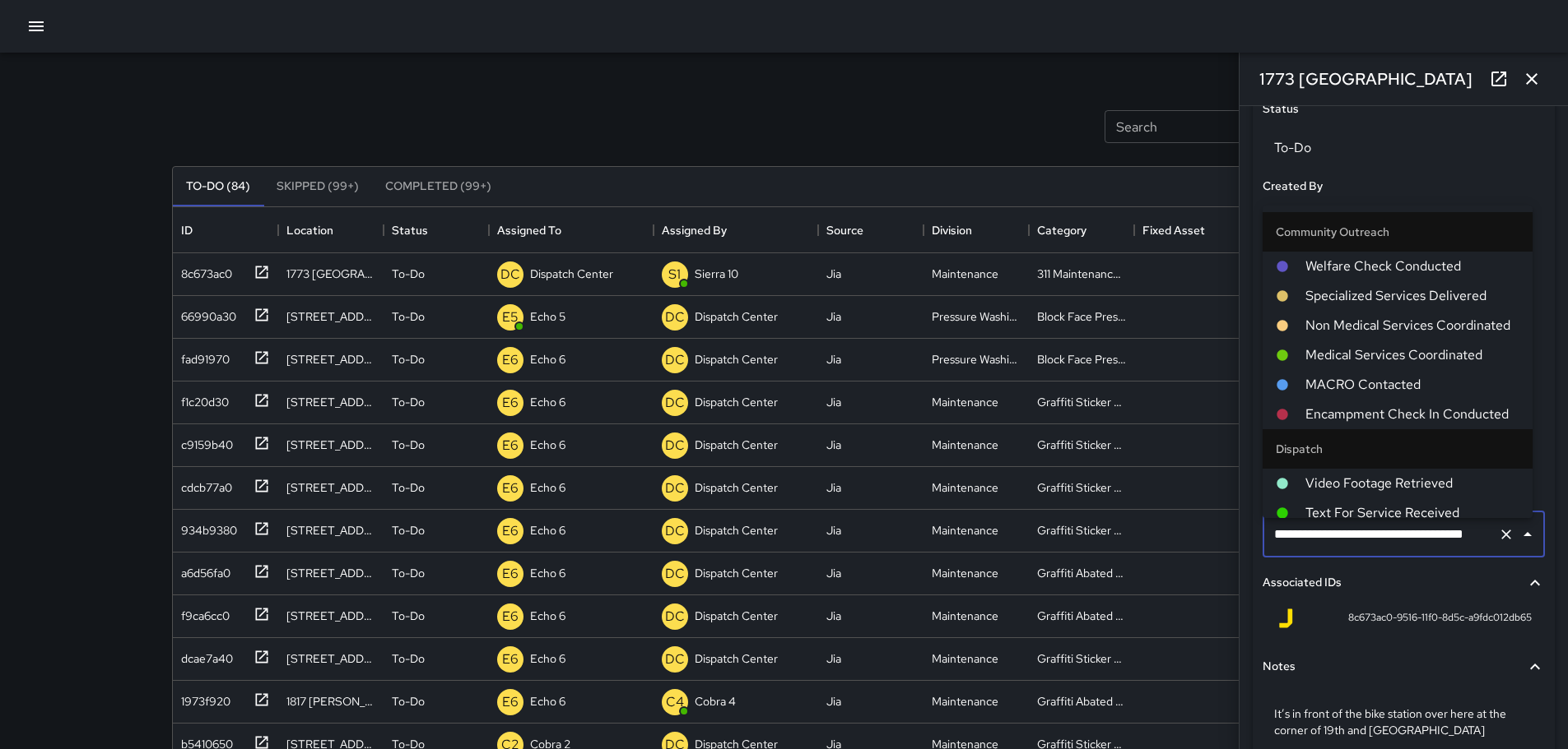
scroll to position [1204, 0]
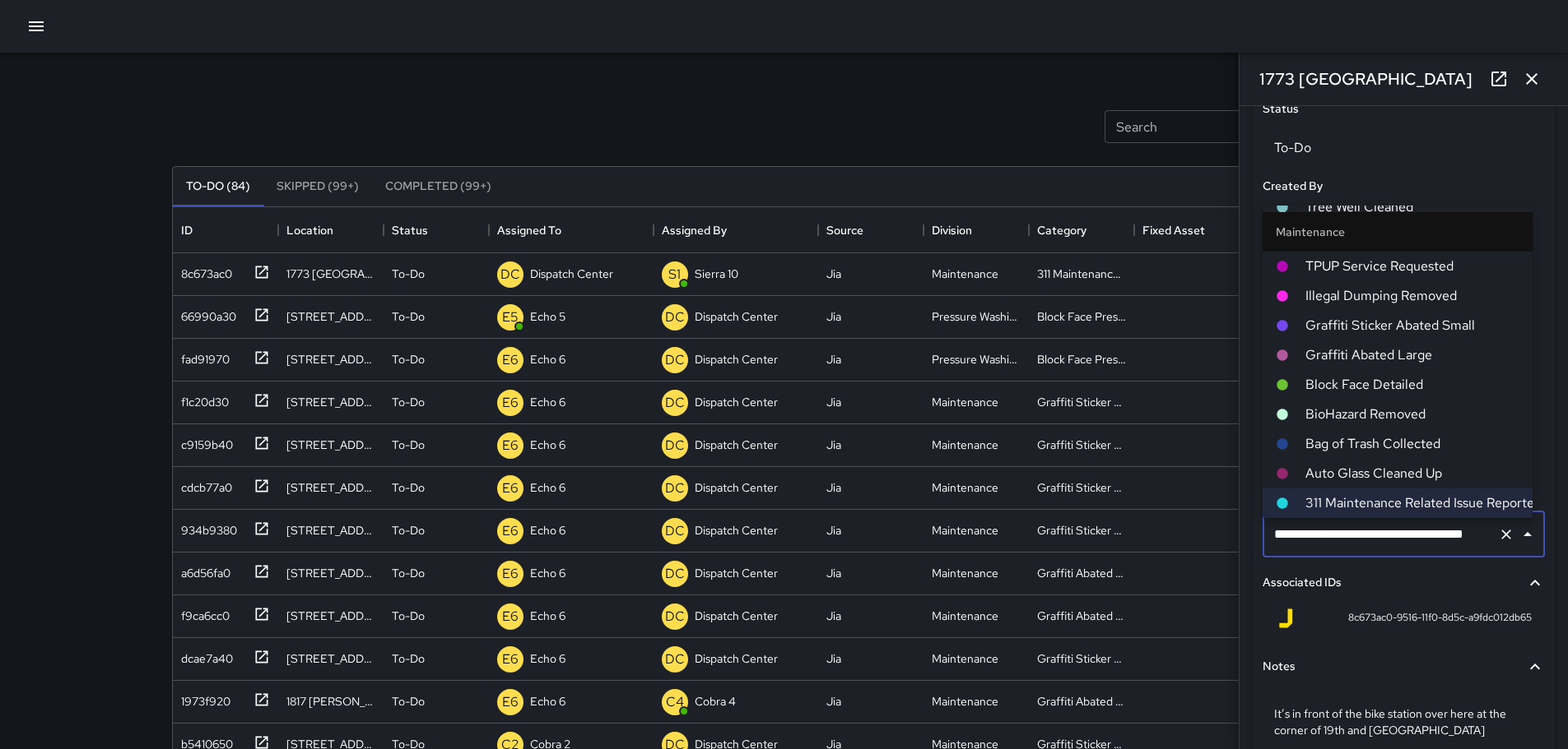
click at [1447, 390] on span "Block Face Detailed" at bounding box center [1412, 385] width 214 height 20
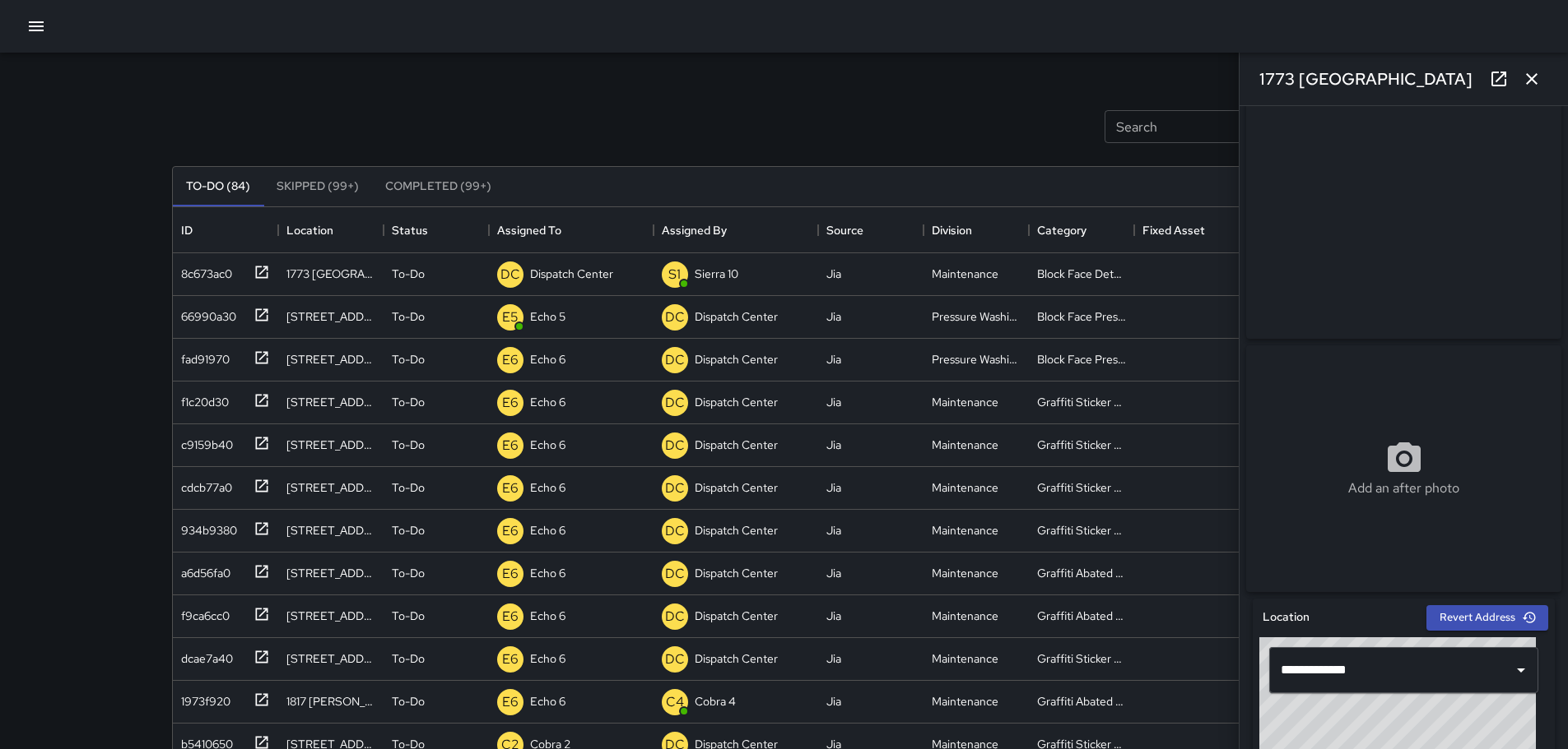
scroll to position [0, 0]
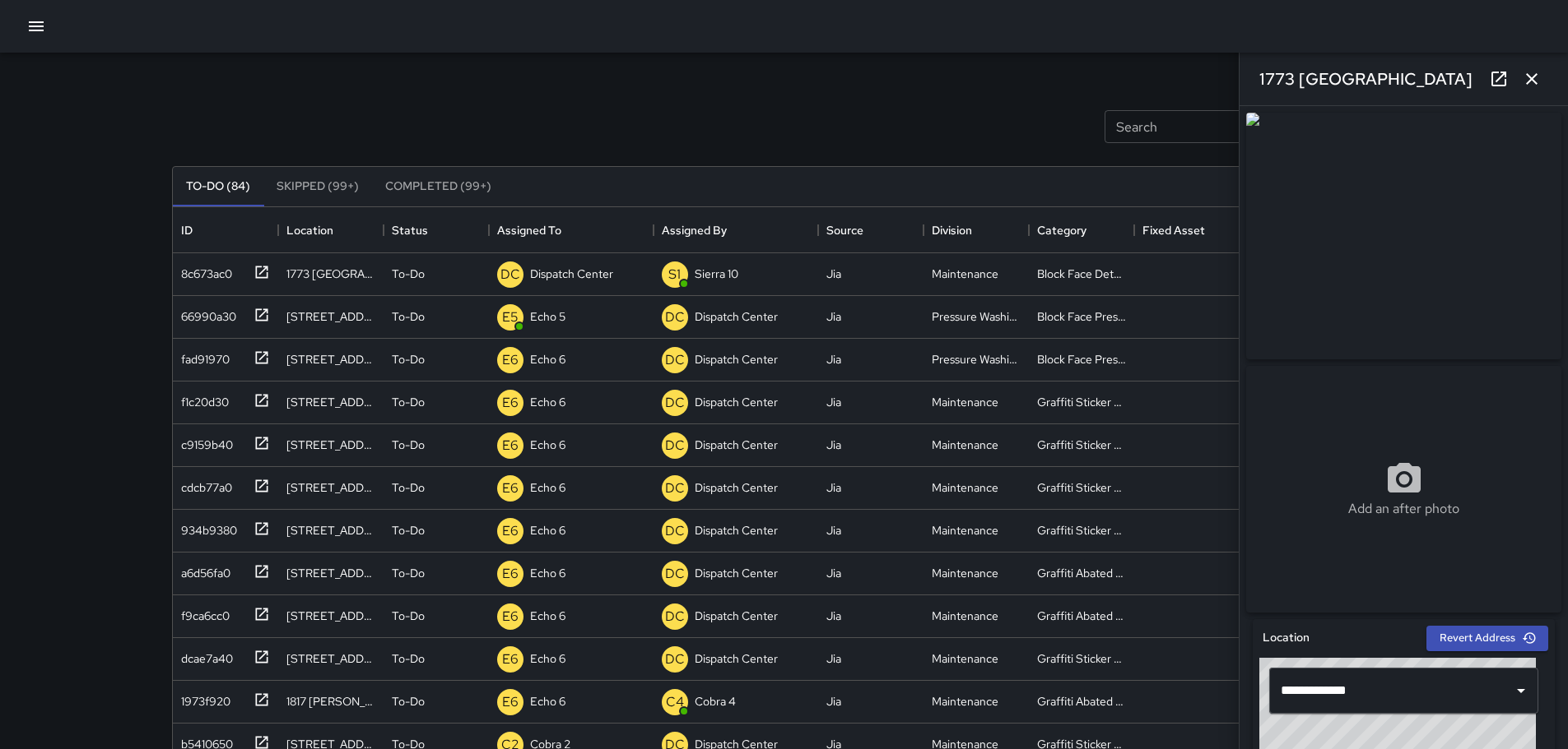
click at [1535, 79] on icon "button" at bounding box center [1531, 78] width 20 height 20
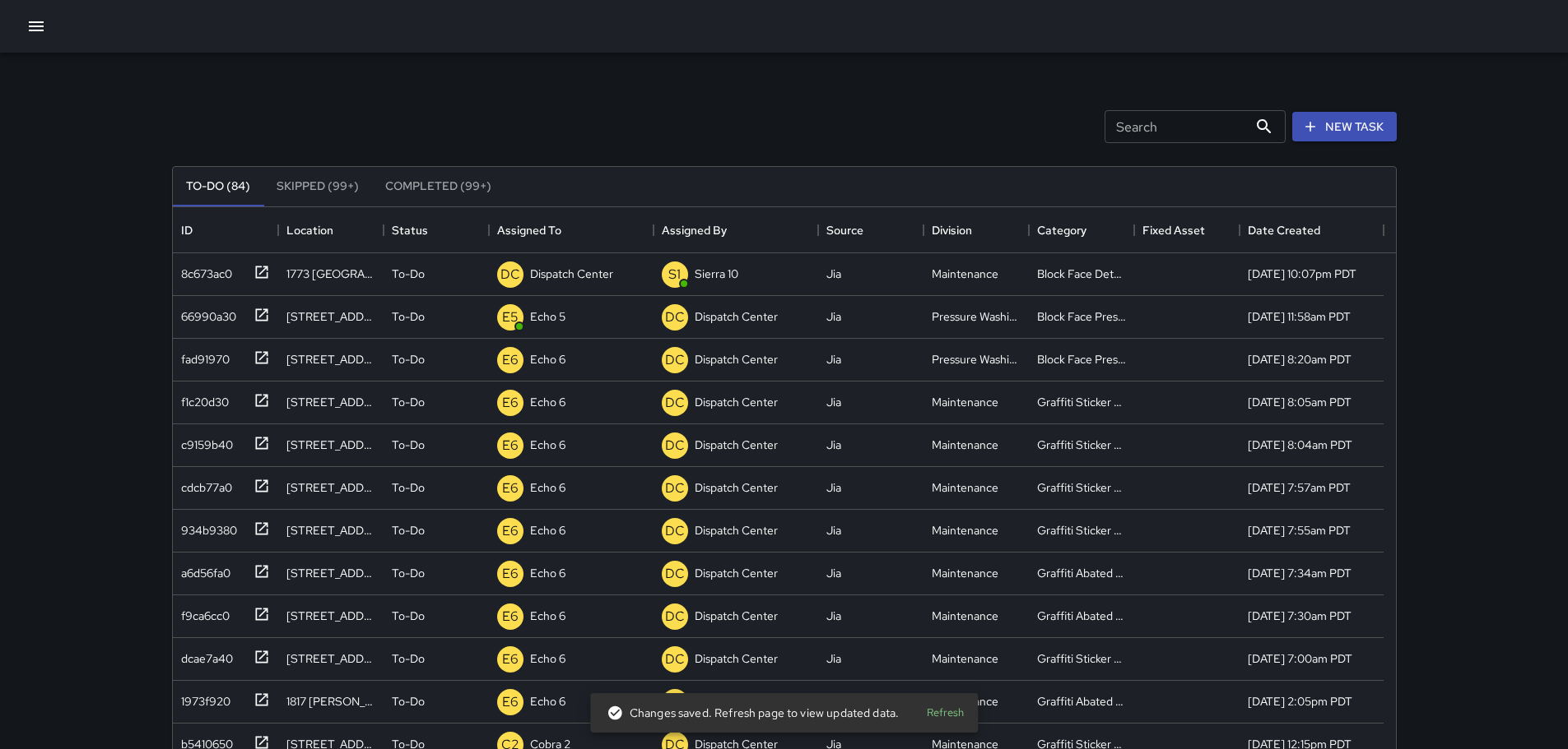
click at [937, 707] on button "Refresh" at bounding box center [945, 713] width 53 height 26
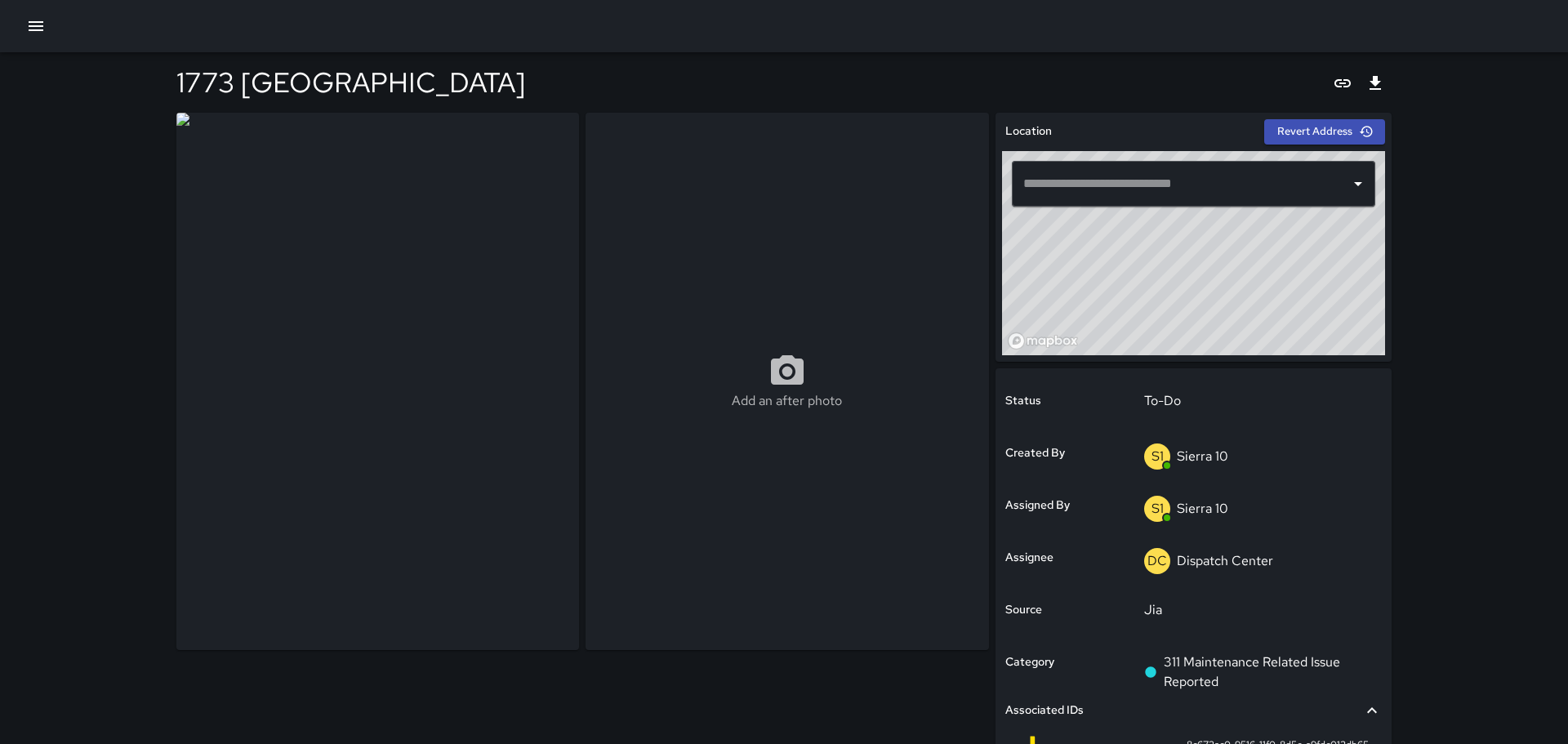
type input "**********"
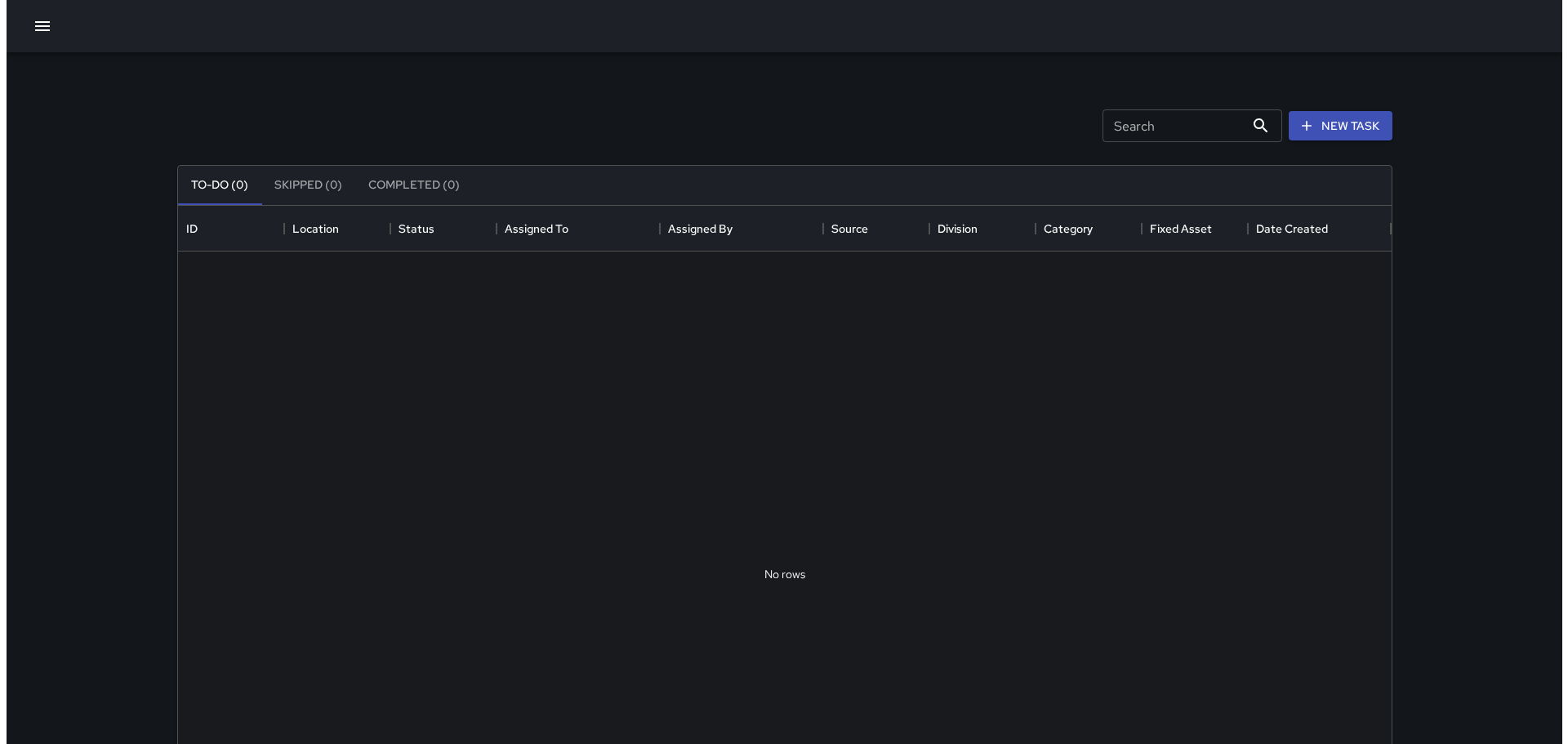
scroll to position [680, 1201]
